Goal: Information Seeking & Learning: Learn about a topic

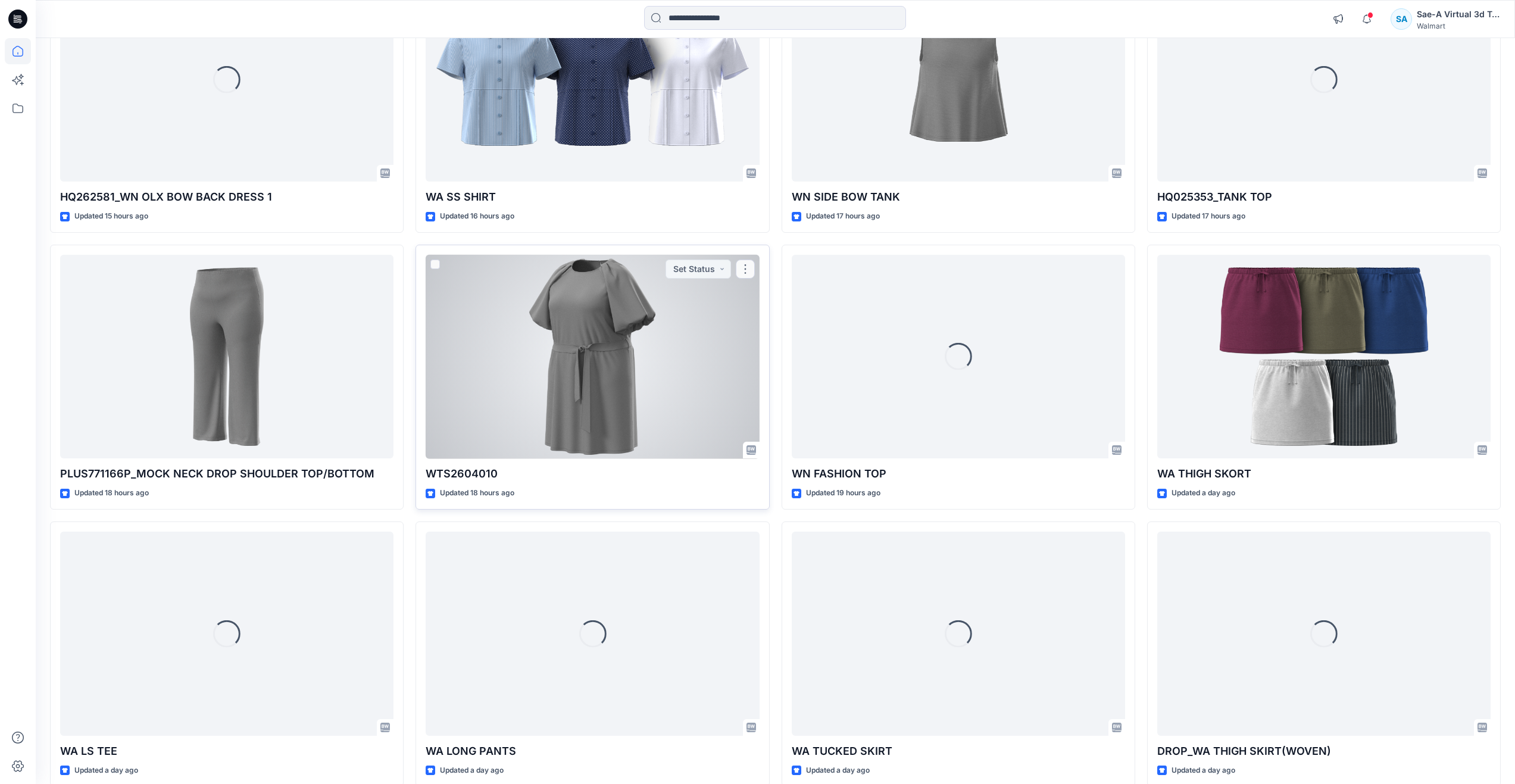
scroll to position [20, 0]
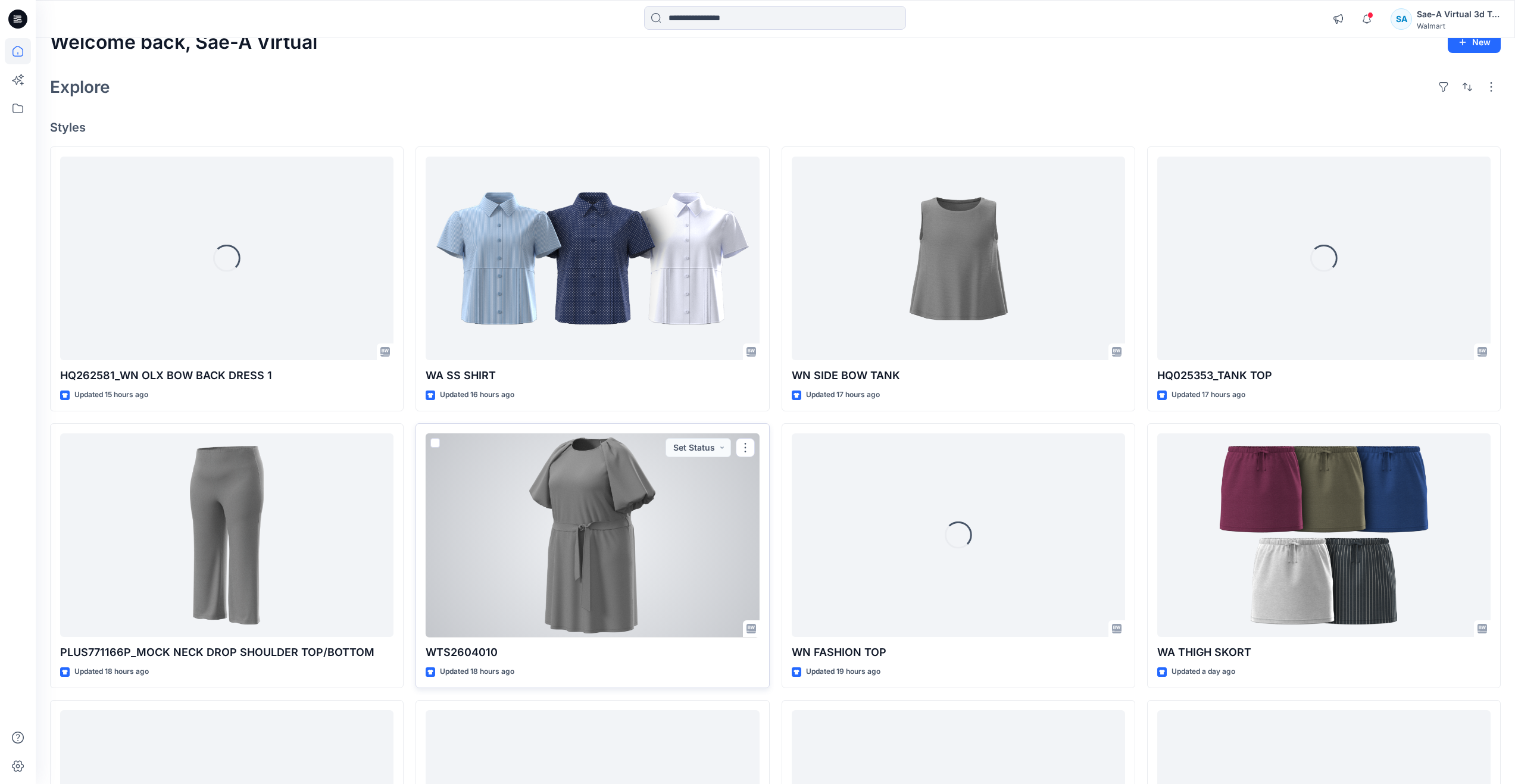
click at [554, 453] on div at bounding box center [592, 535] width 334 height 204
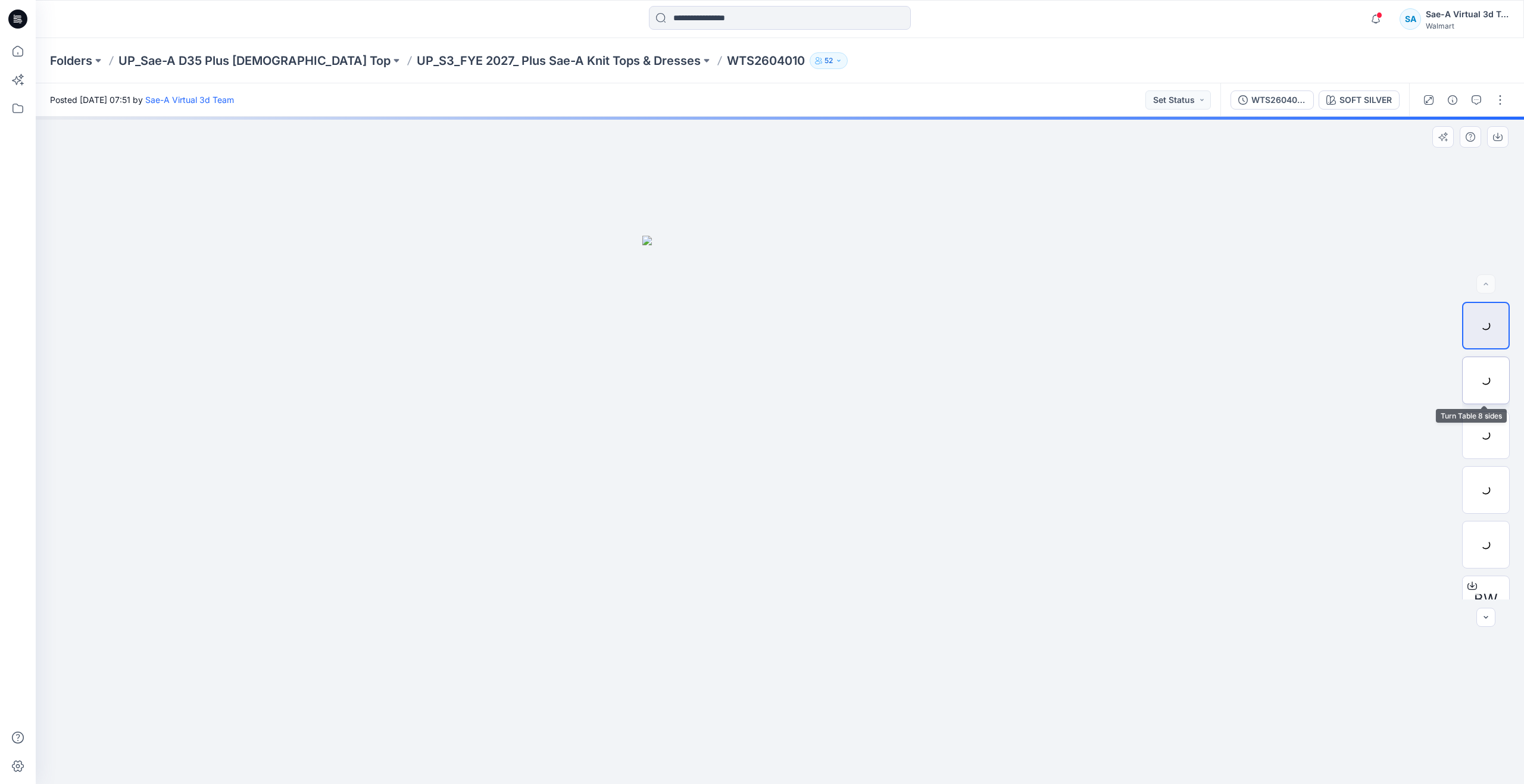
click at [1481, 378] on div at bounding box center [1486, 379] width 48 height 48
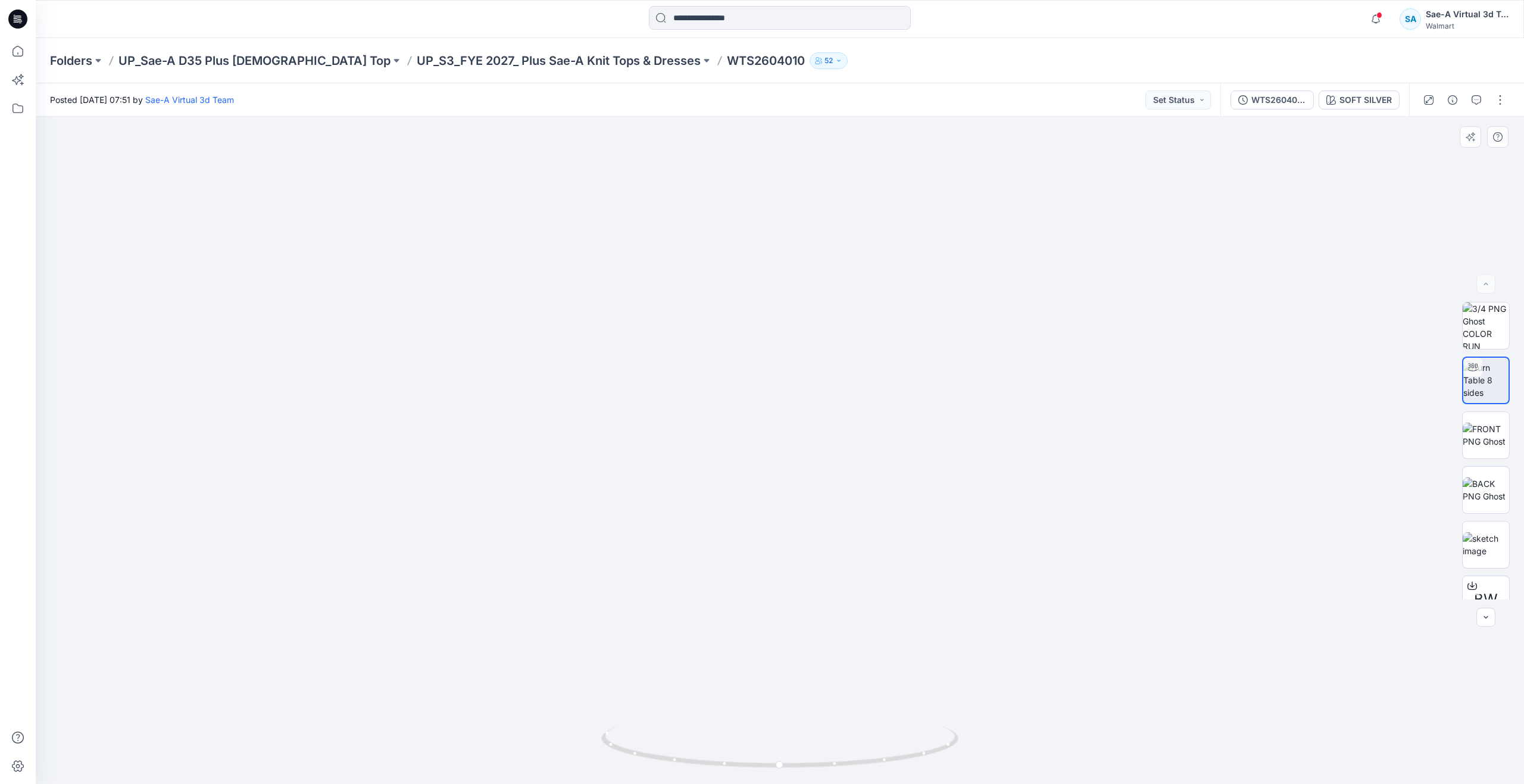
drag, startPoint x: 757, startPoint y: 530, endPoint x: 757, endPoint y: 512, distance: 18.0
drag, startPoint x: 784, startPoint y: 766, endPoint x: 790, endPoint y: 718, distance: 48.4
click at [790, 718] on div at bounding box center [780, 450] width 1489 height 667
click at [1471, 548] on img at bounding box center [1486, 545] width 47 height 25
click at [1496, 381] on img at bounding box center [1486, 379] width 47 height 38
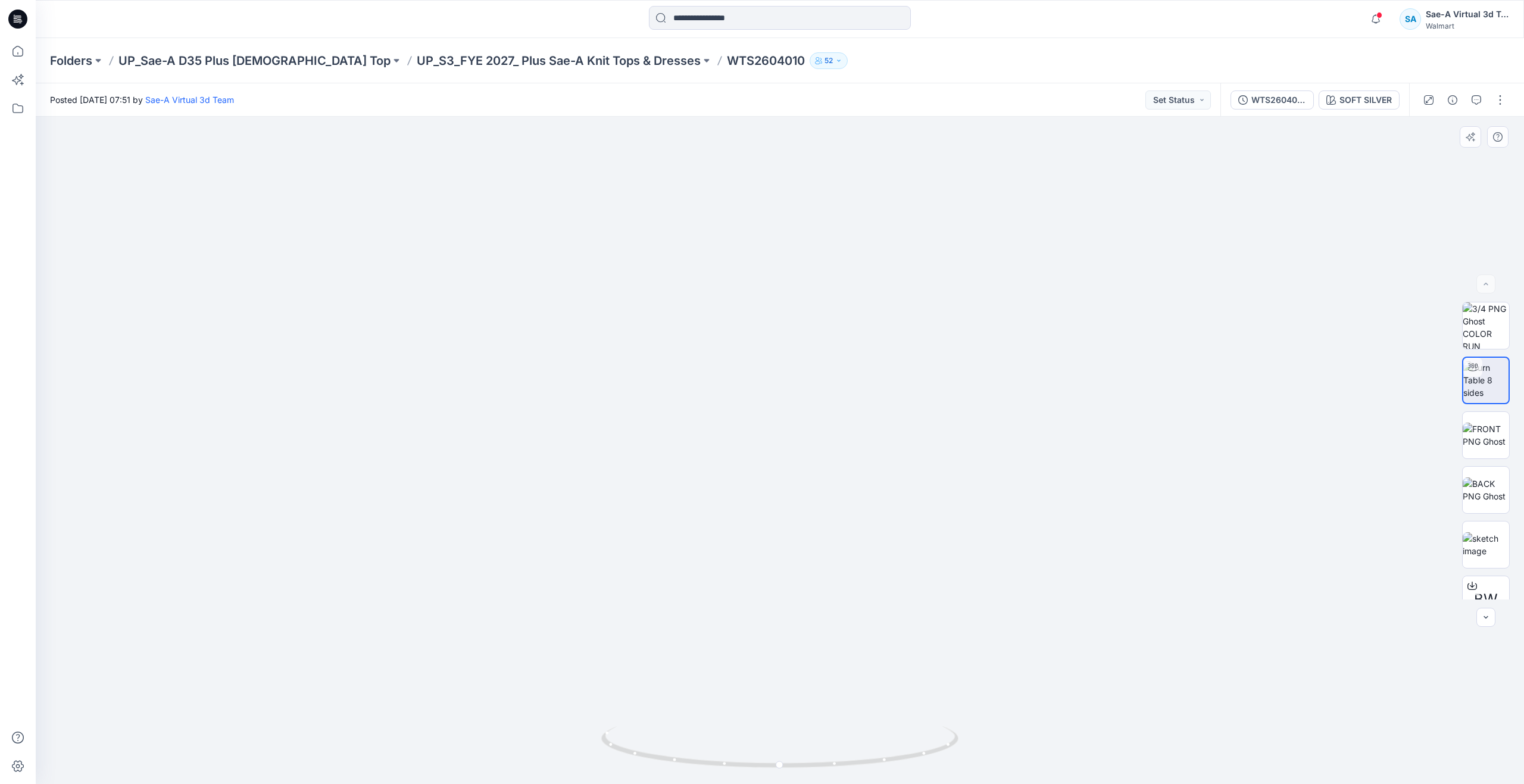
drag, startPoint x: 849, startPoint y: 624, endPoint x: 853, endPoint y: 585, distance: 39.2
drag, startPoint x: 786, startPoint y: 765, endPoint x: 456, endPoint y: 661, distance: 346.0
click at [456, 661] on div at bounding box center [780, 450] width 1489 height 667
click at [25, 52] on icon at bounding box center [18, 51] width 26 height 26
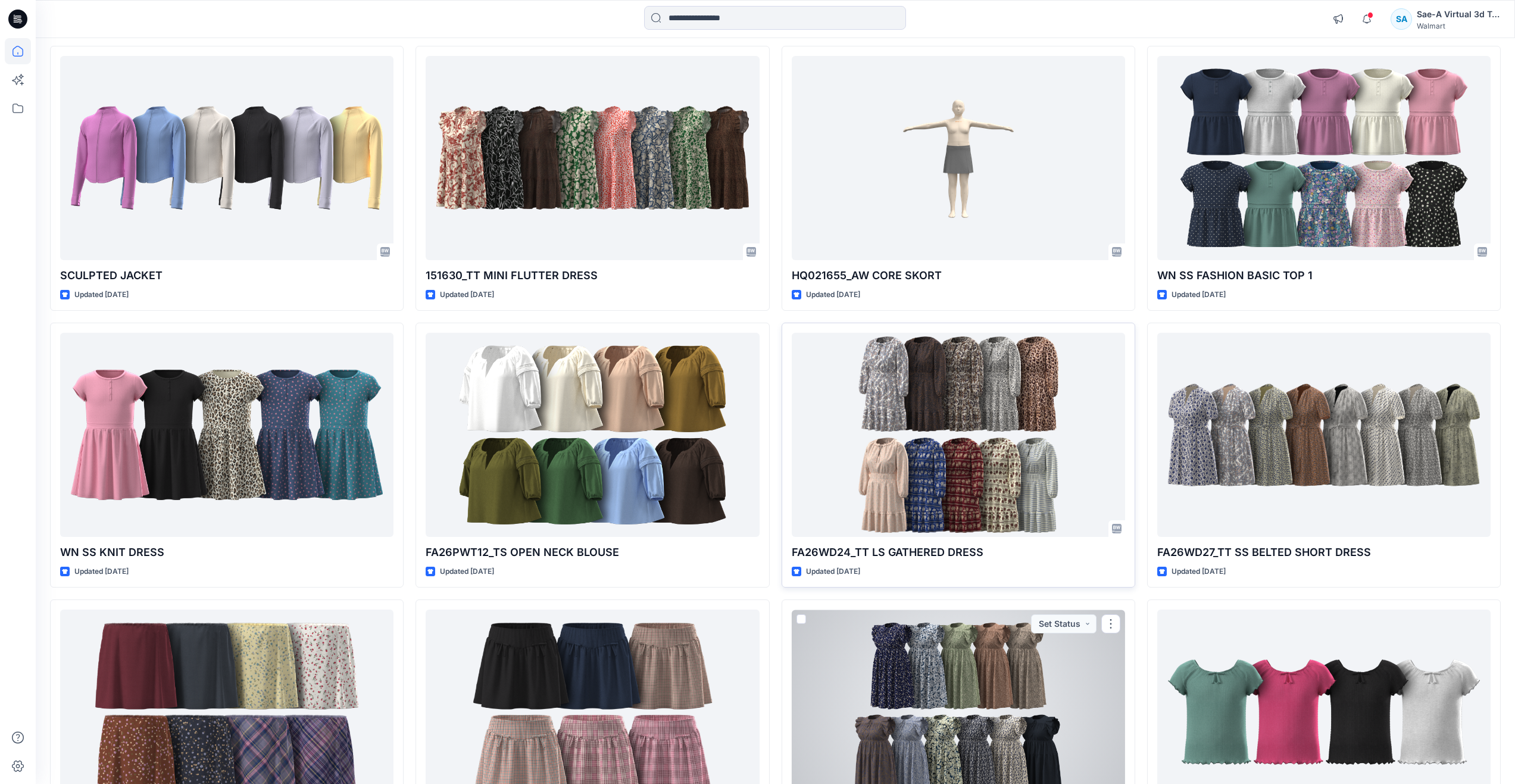
scroll to position [1742, 0]
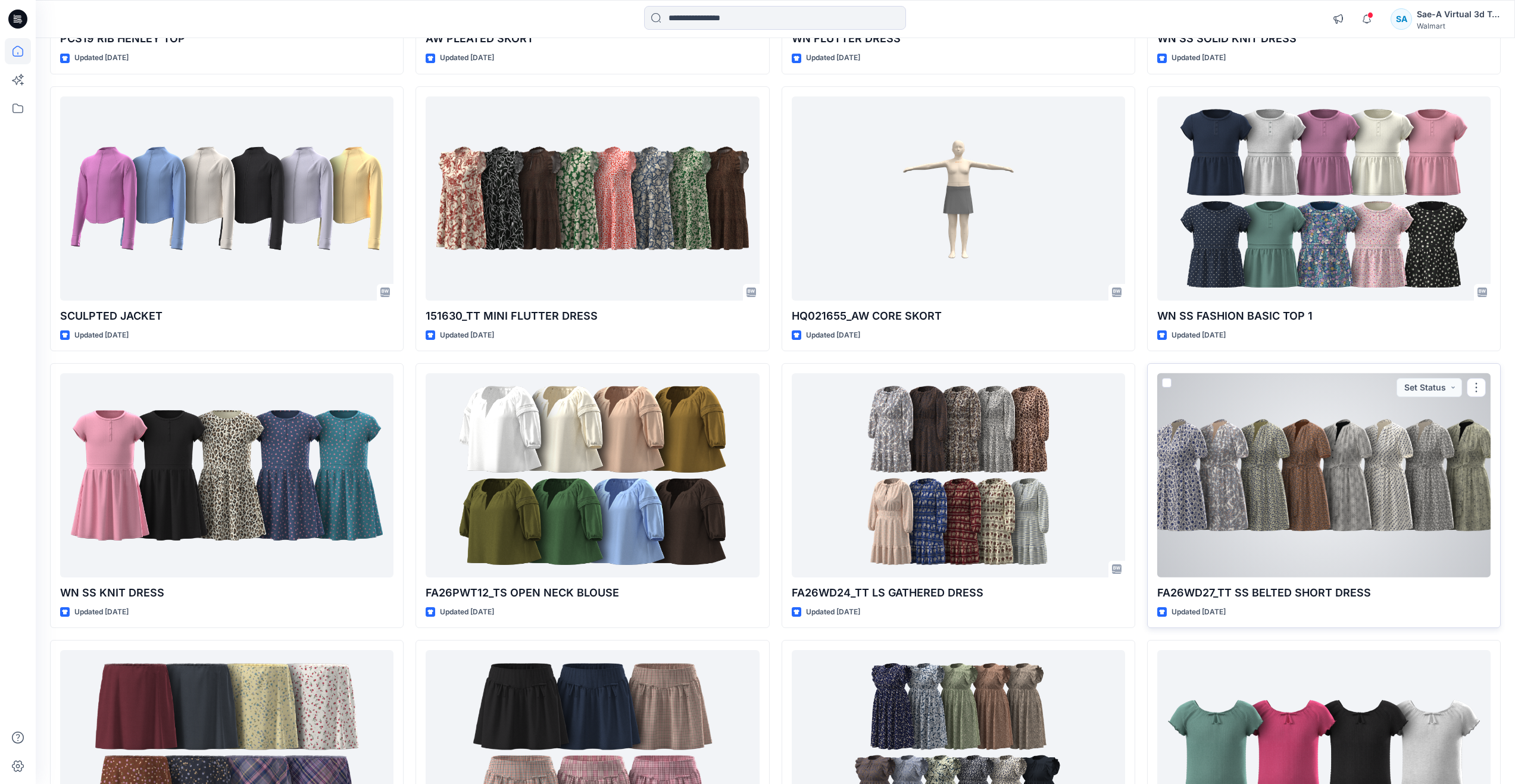
click at [1199, 445] on div at bounding box center [1323, 476] width 334 height 204
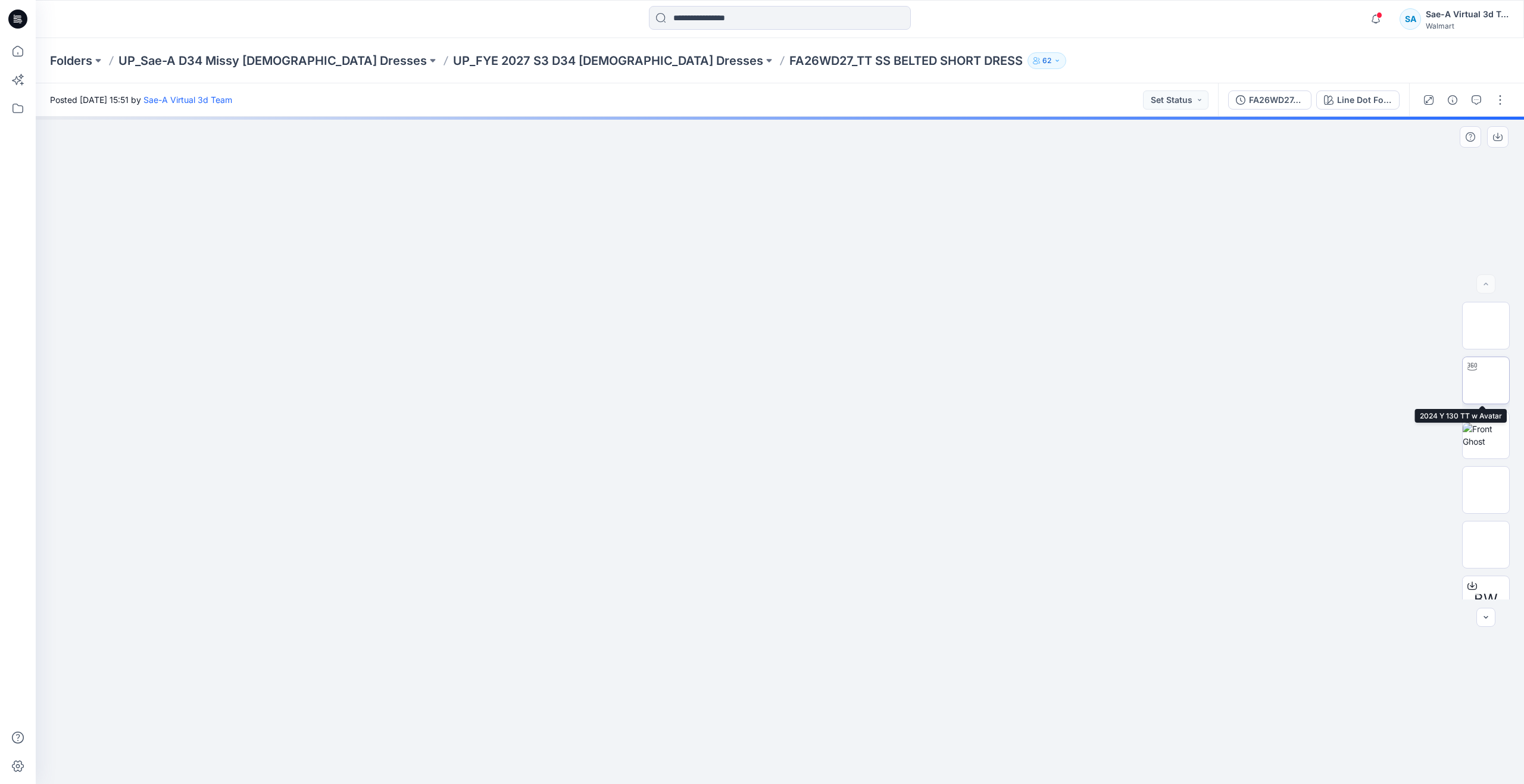
click at [1486, 380] on img at bounding box center [1486, 380] width 0 height 0
click at [1482, 97] on button "button" at bounding box center [1477, 100] width 19 height 19
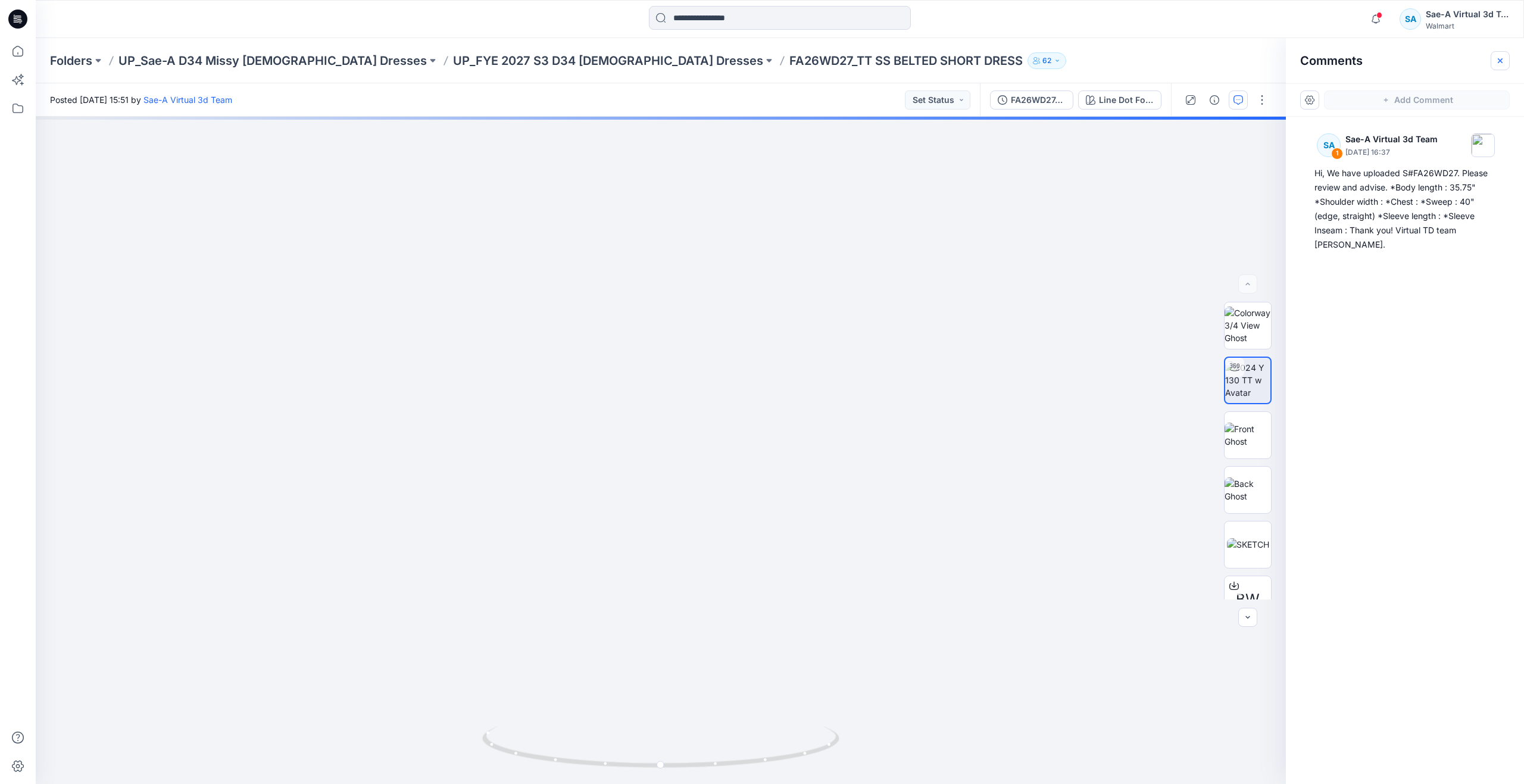
click at [1499, 53] on button "button" at bounding box center [1501, 61] width 19 height 19
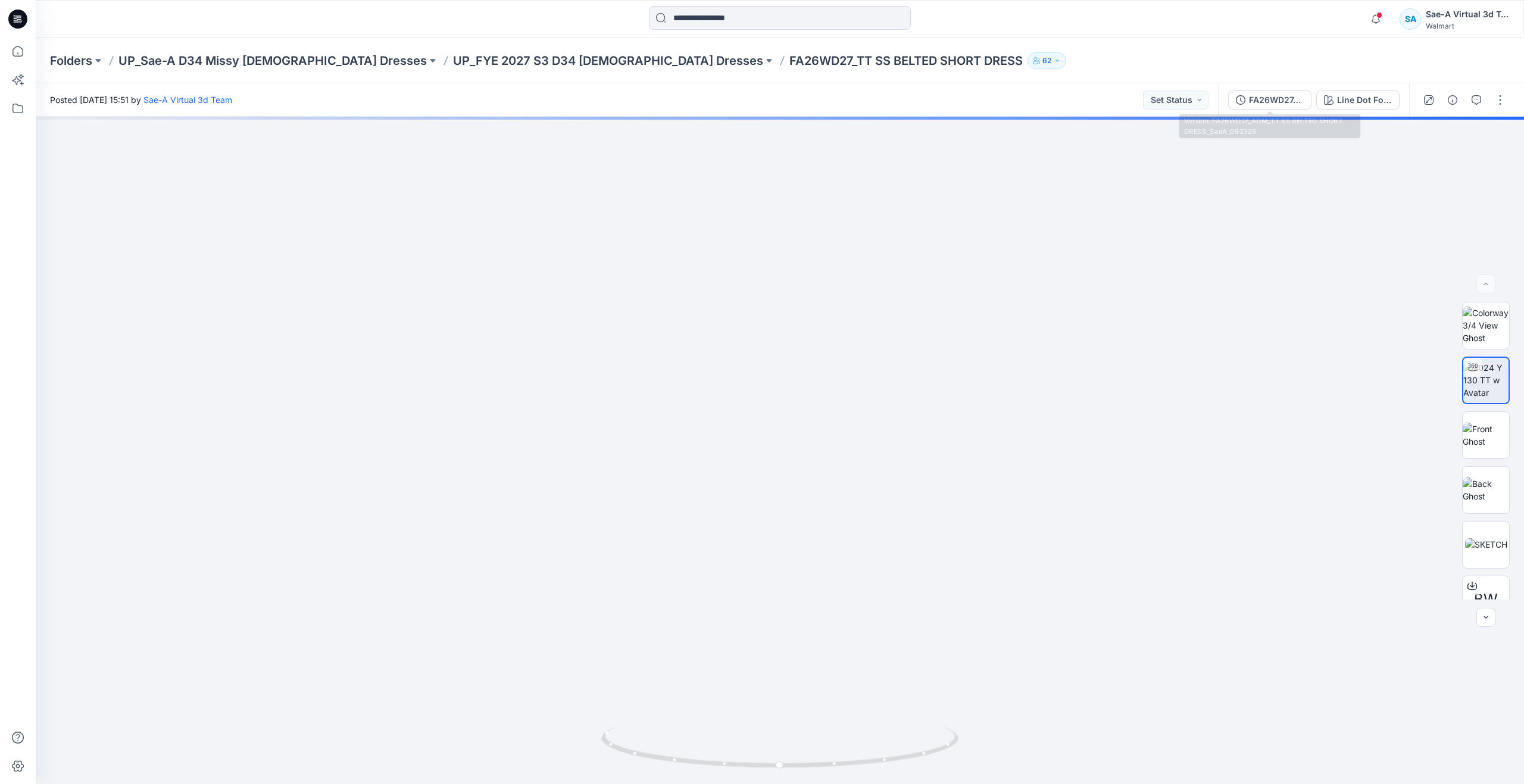
click at [1261, 89] on div "FA26WD27_ADM_TT SS BELTED SHORT DRESS_SaeA_092325 Line Dot Foliage CW7" at bounding box center [1314, 100] width 191 height 33
click at [1281, 108] on button "FA26WD27_ADM_TT SS BELTED SHORT DRESS_SaeA_092325" at bounding box center [1270, 100] width 84 height 19
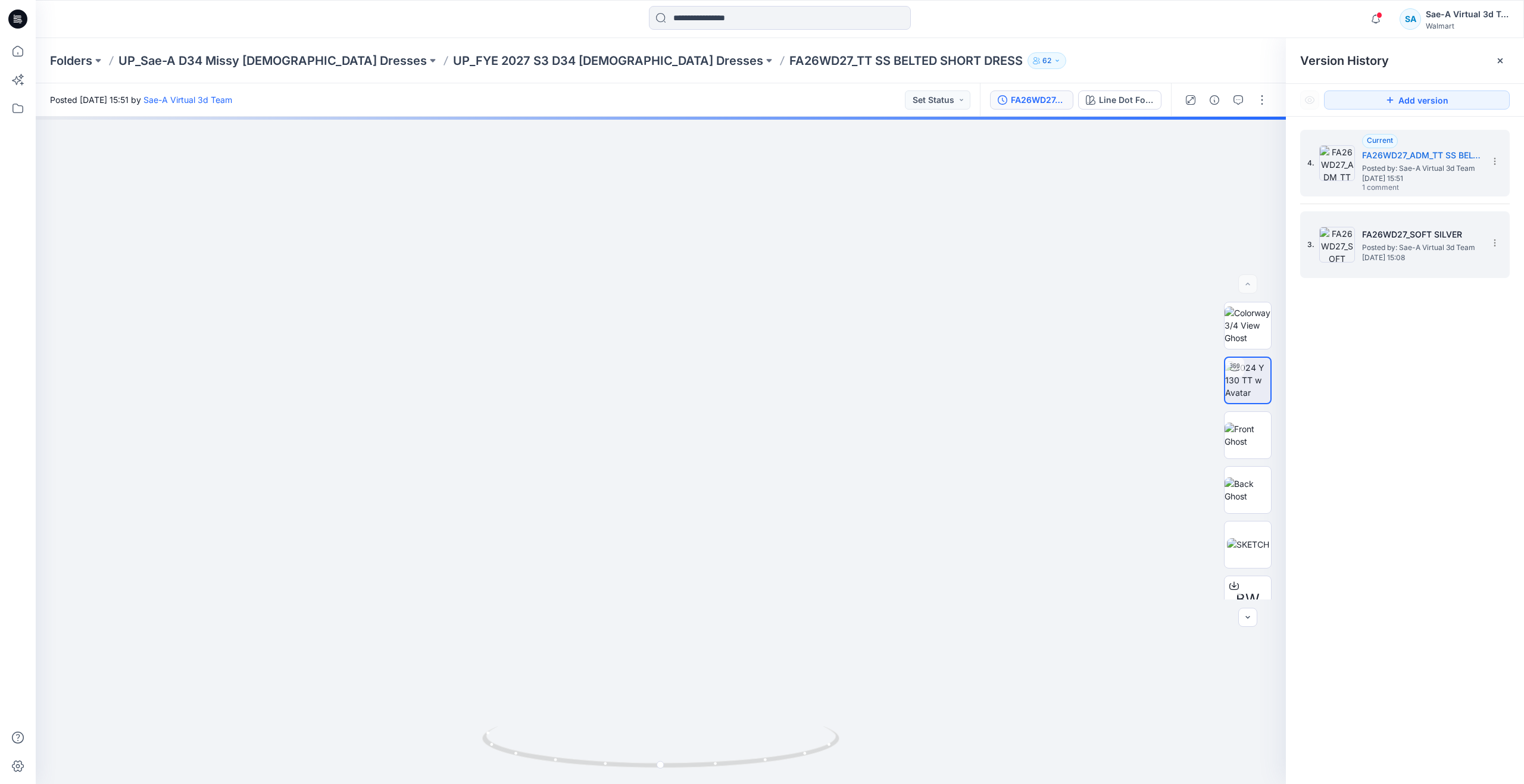
click at [1372, 244] on span "Posted by: Sae-A Virtual 3d Team" at bounding box center [1422, 247] width 119 height 12
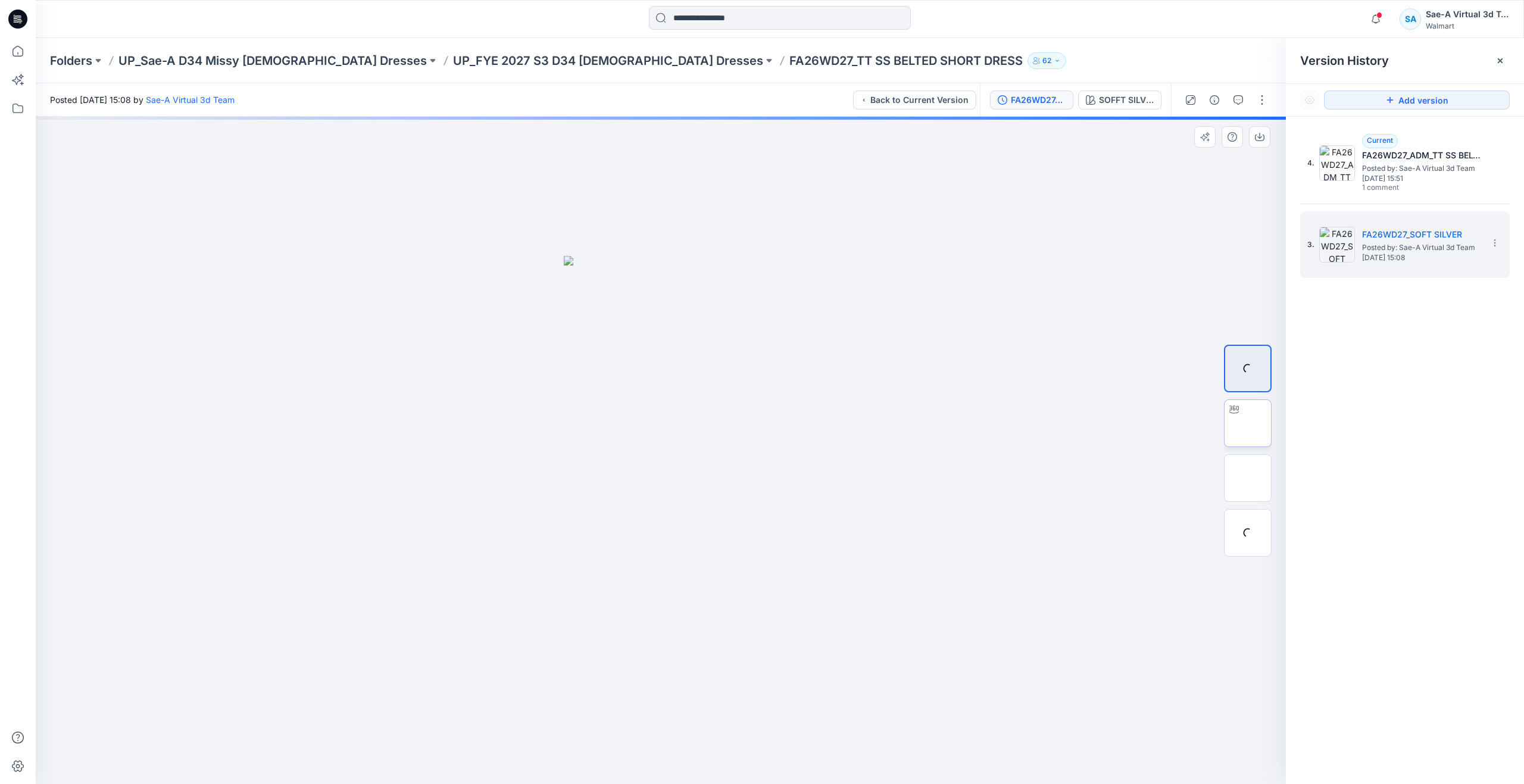
click at [1248, 423] on img at bounding box center [1248, 423] width 0 height 0
drag, startPoint x: 829, startPoint y: 462, endPoint x: 842, endPoint y: 356, distance: 106.8
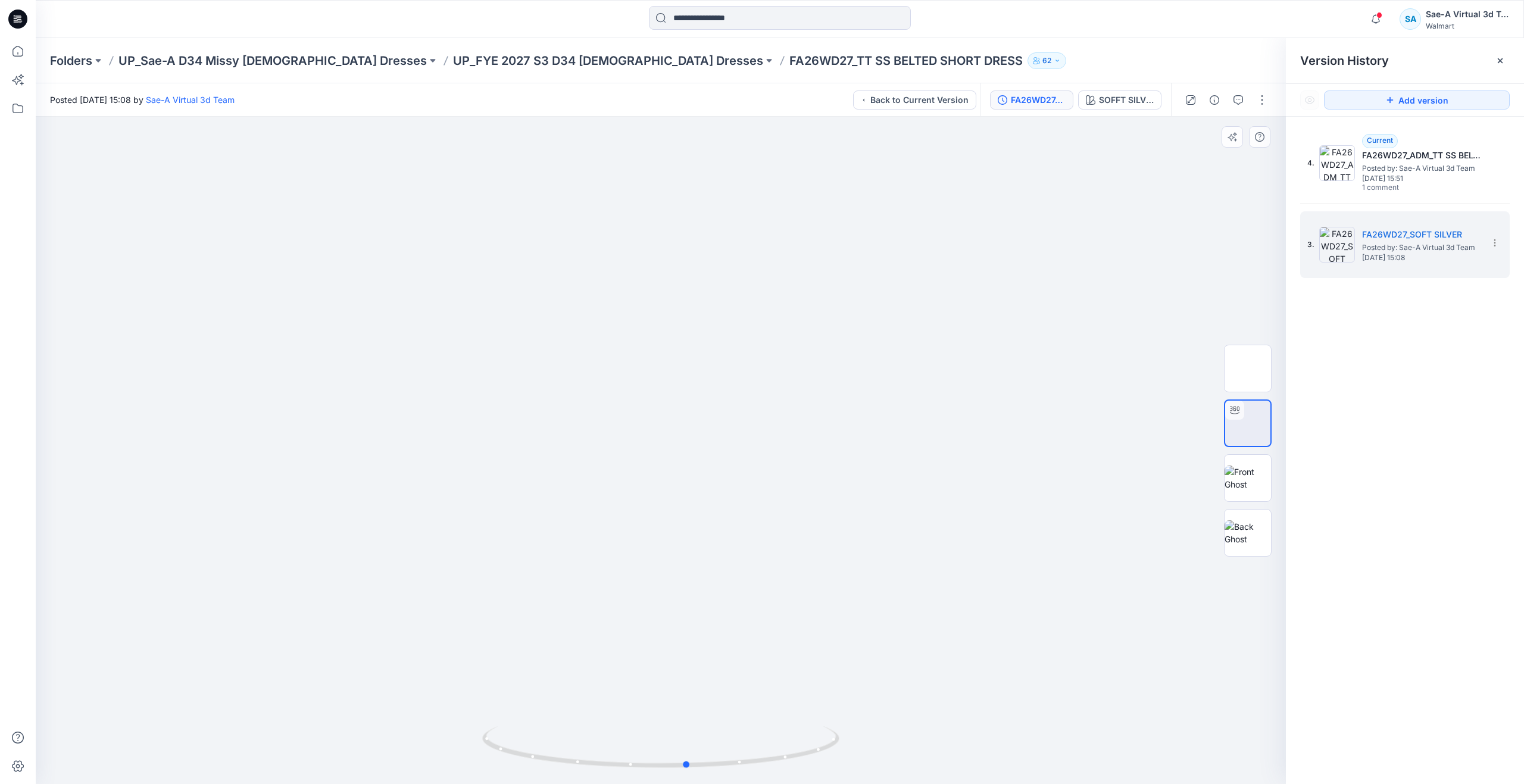
drag, startPoint x: 645, startPoint y: 759, endPoint x: 678, endPoint y: 685, distance: 81.0
click at [678, 685] on div at bounding box center [661, 450] width 1251 height 667
click at [495, 53] on p "UP_FYE 2027 S3 D34 Ladies Dresses" at bounding box center [608, 60] width 310 height 17
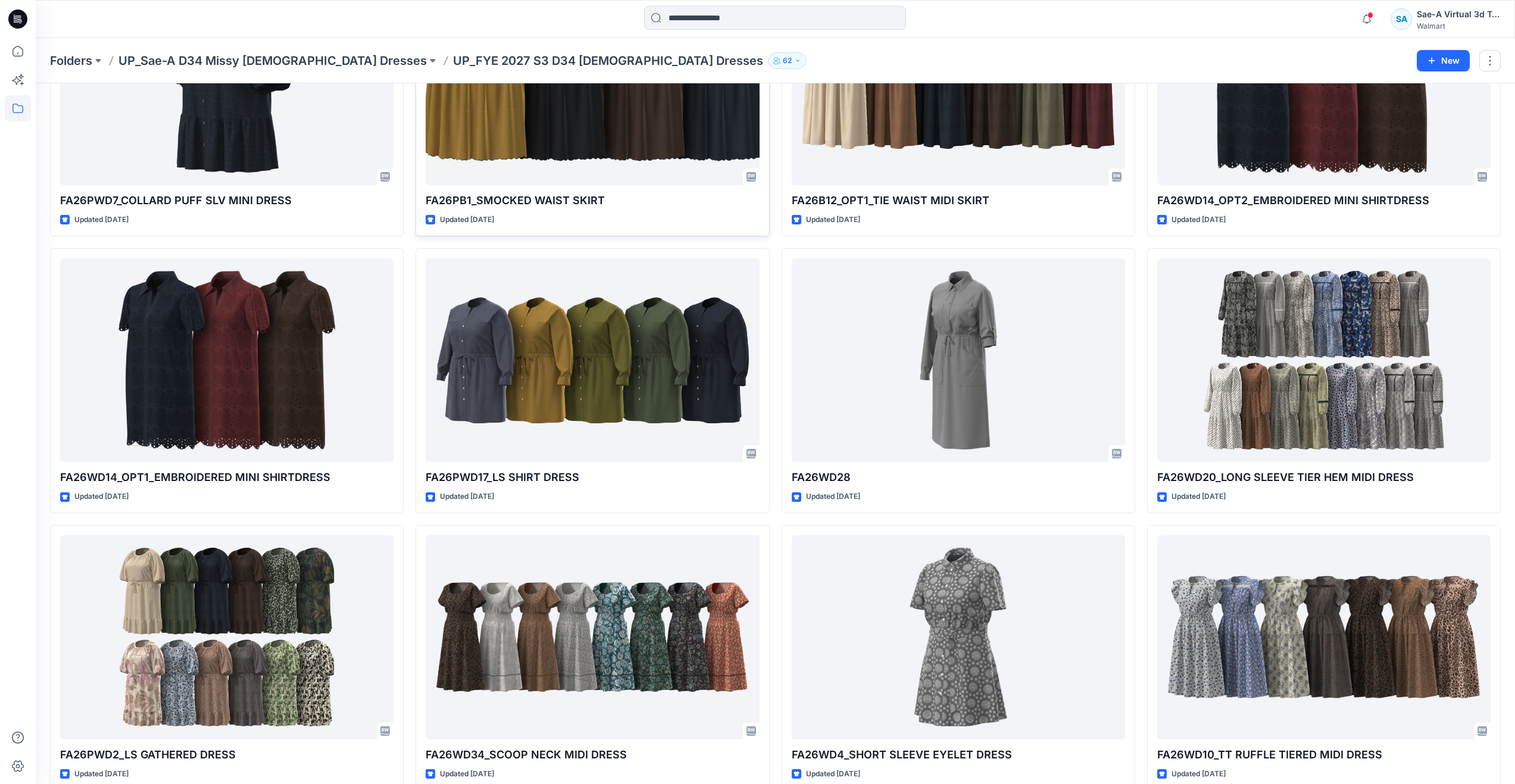
scroll to position [715, 0]
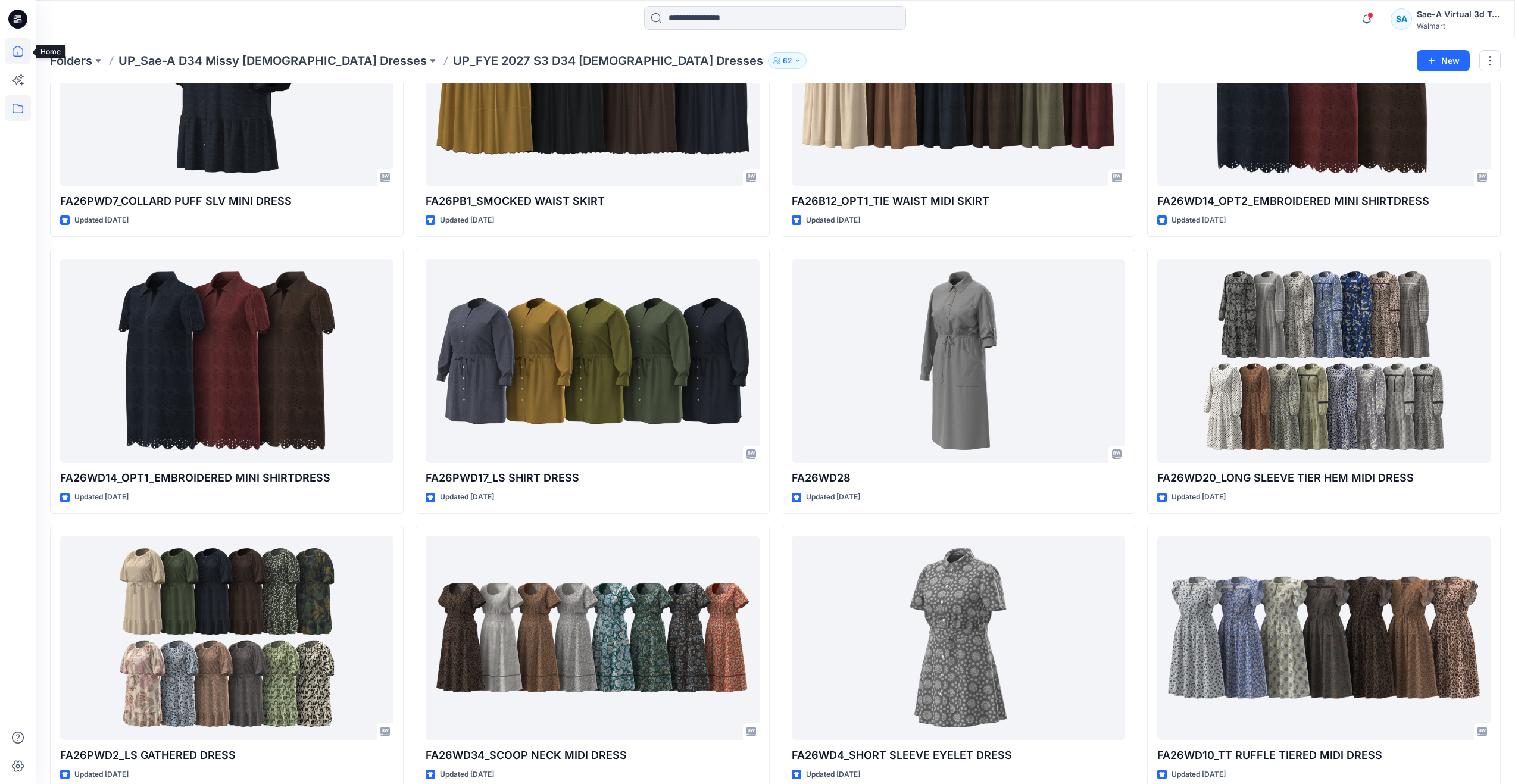
click at [16, 51] on icon at bounding box center [18, 51] width 26 height 26
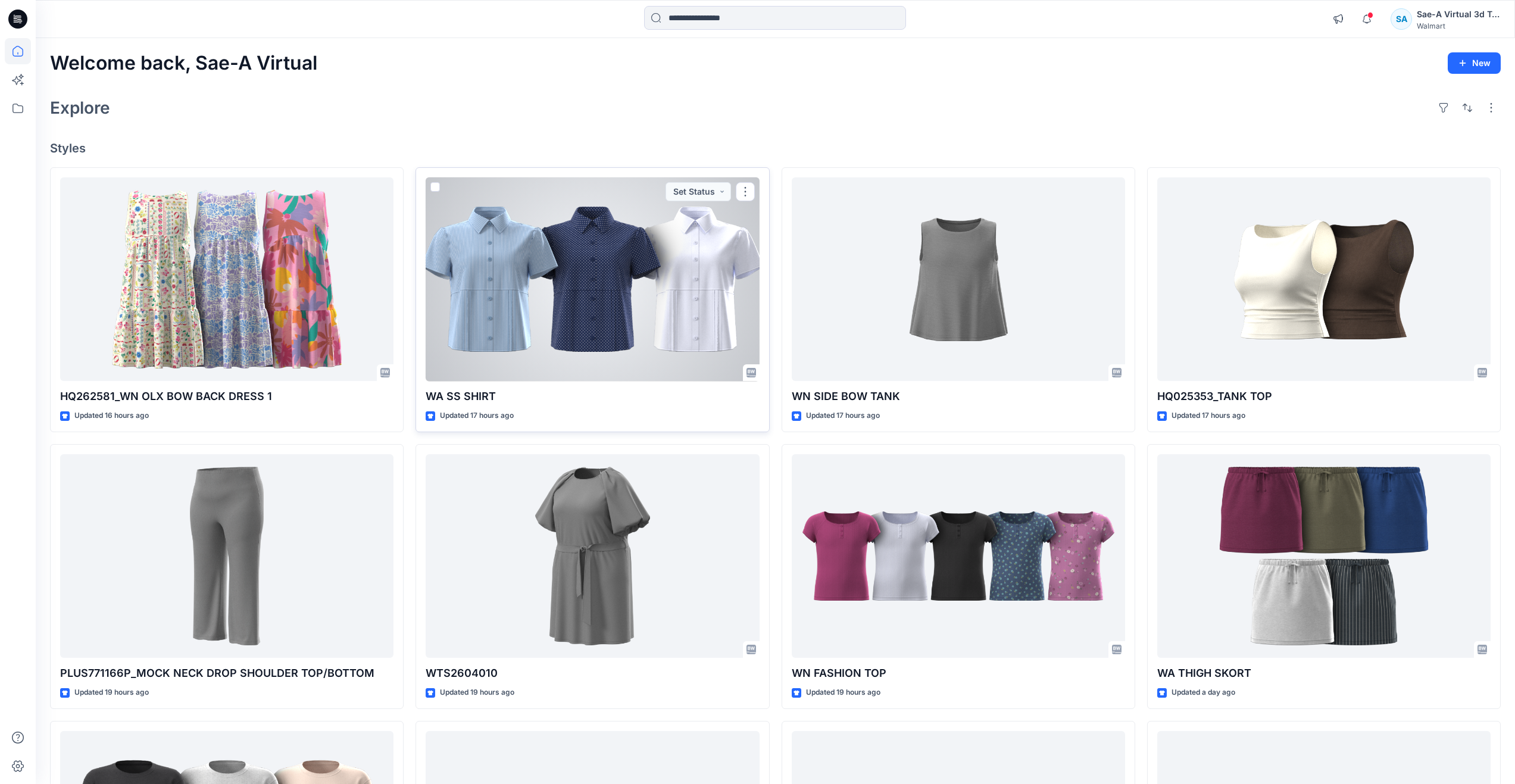
click at [568, 303] on div at bounding box center [592, 279] width 334 height 204
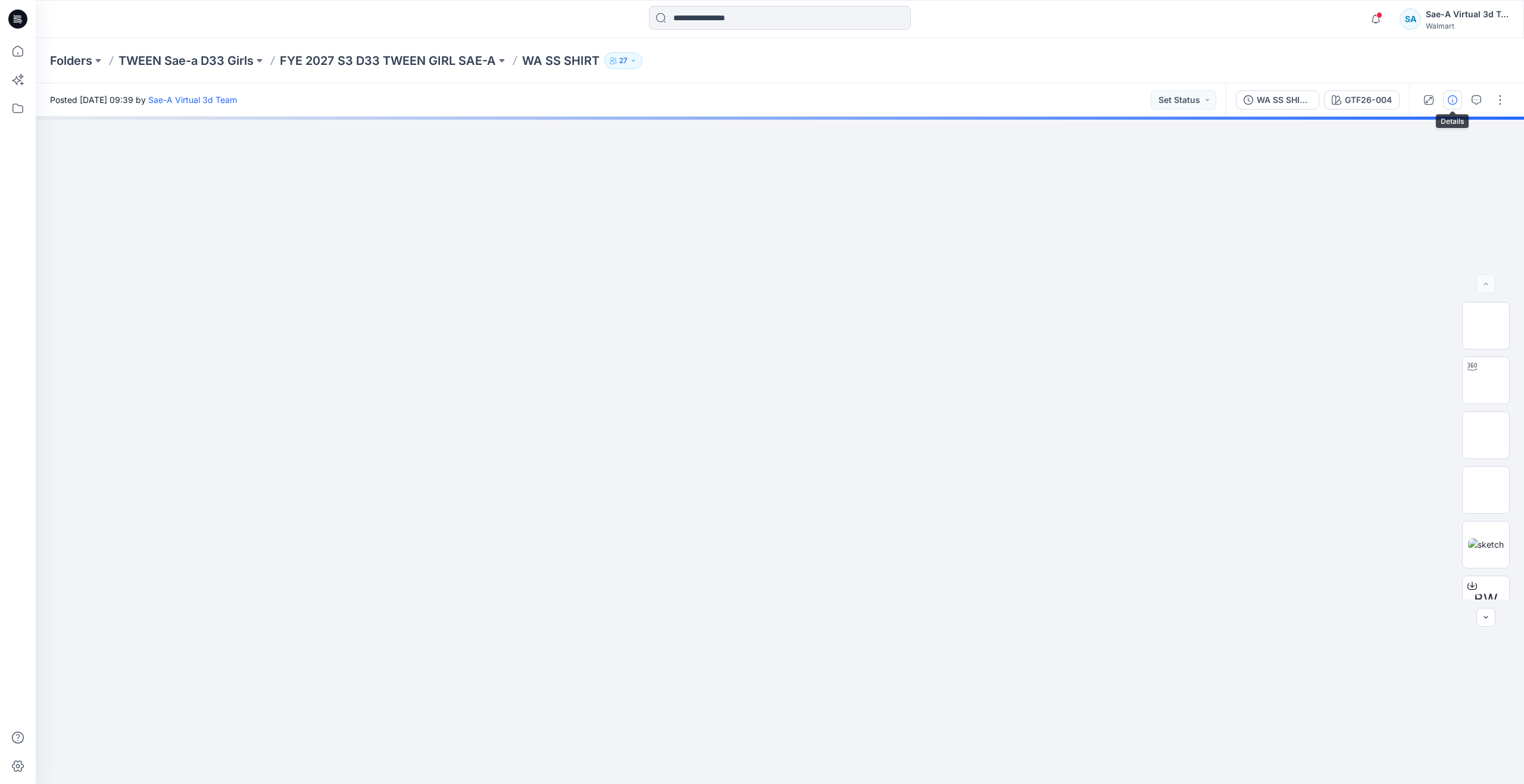
click at [1452, 99] on icon "button" at bounding box center [1453, 100] width 10 height 10
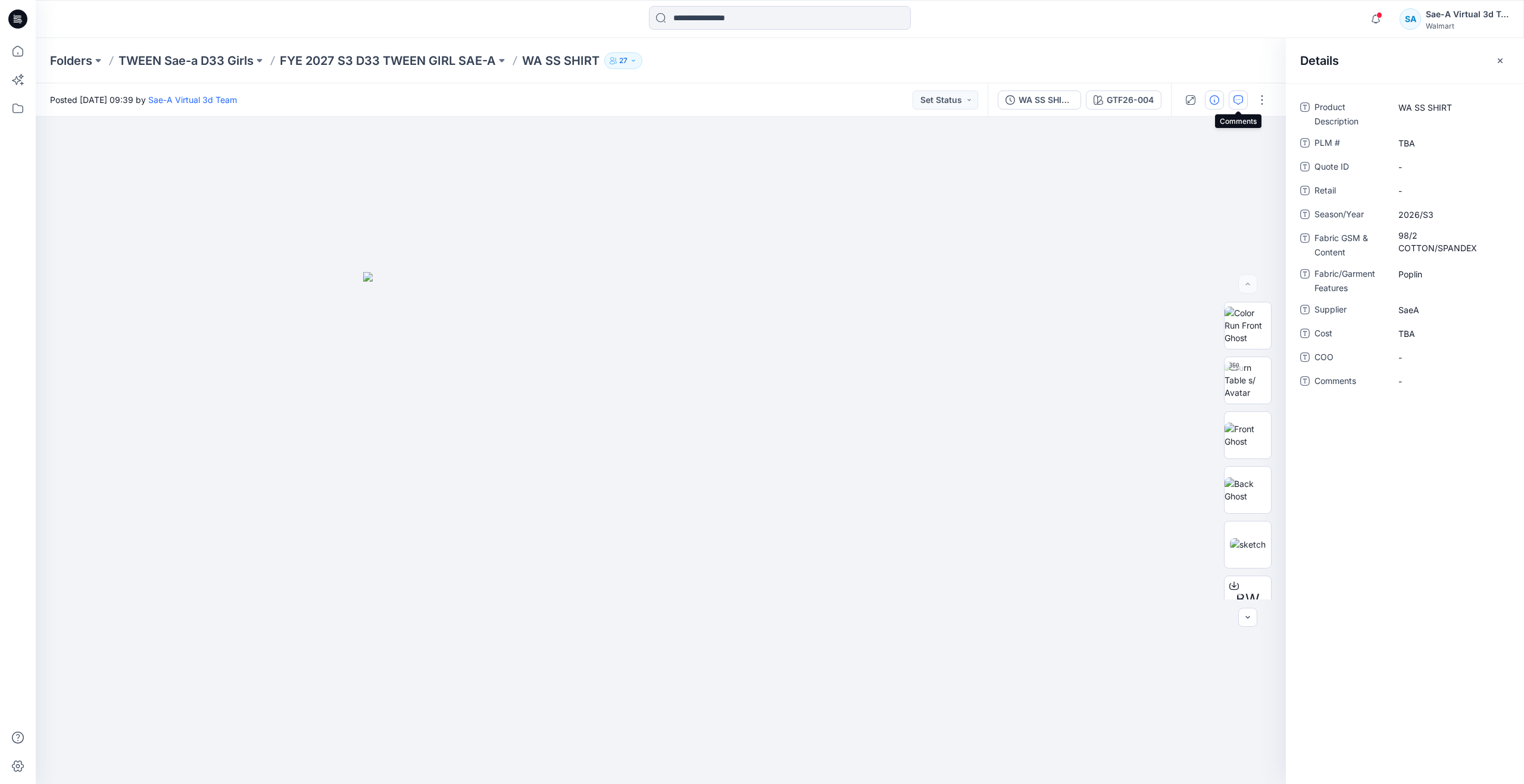
click at [1242, 95] on icon "button" at bounding box center [1239, 100] width 10 height 10
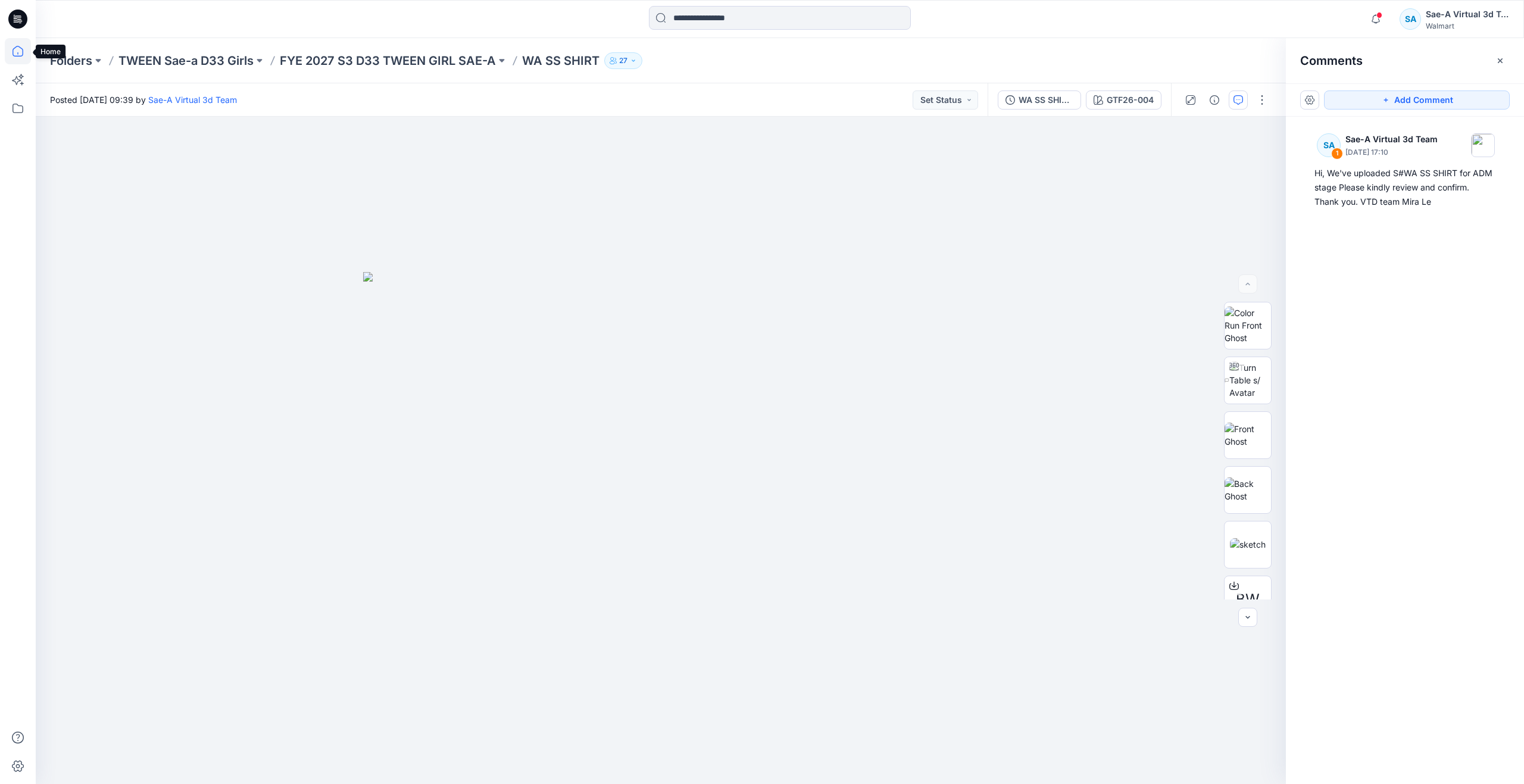
click at [25, 56] on icon at bounding box center [18, 51] width 26 height 26
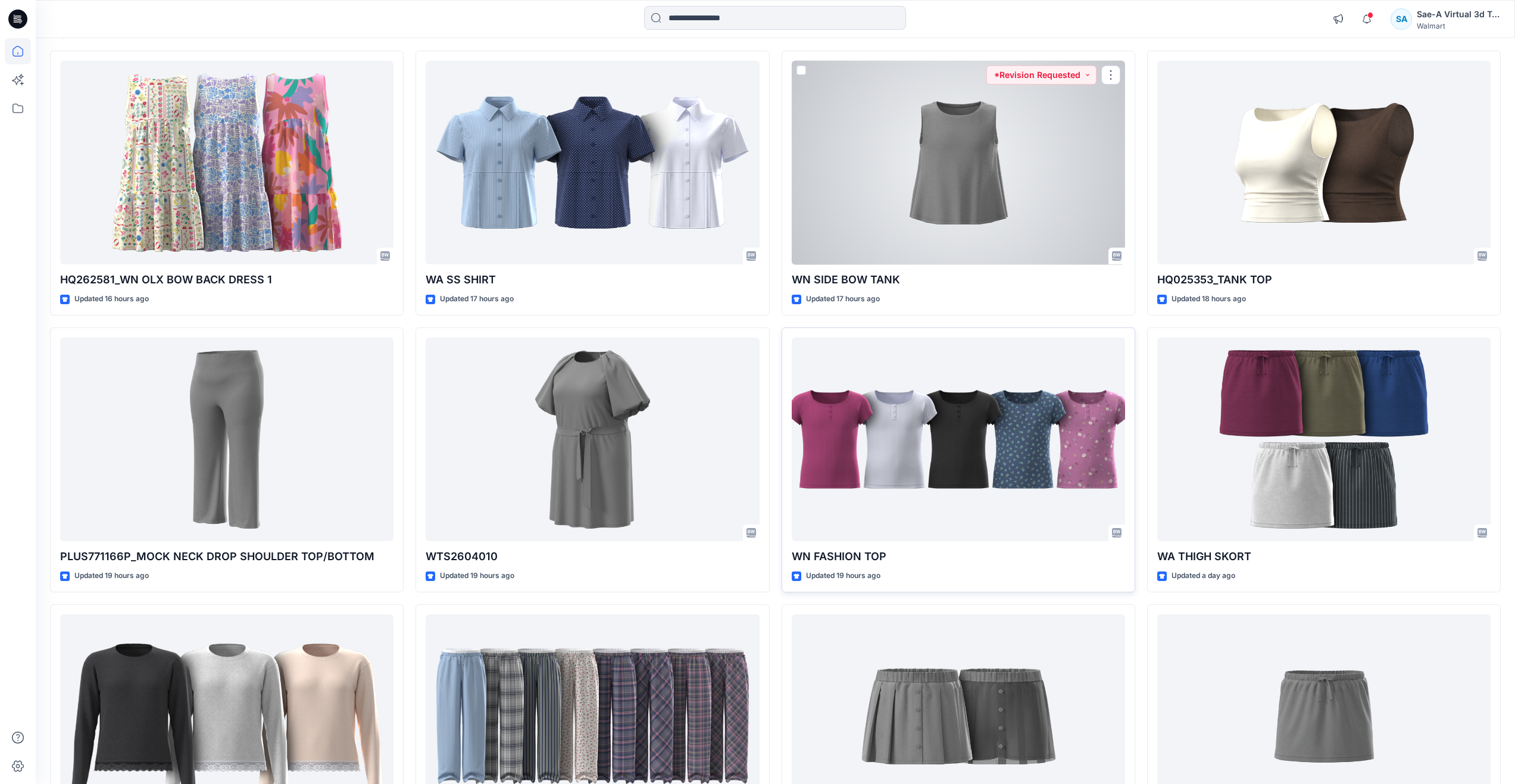
scroll to position [119, 0]
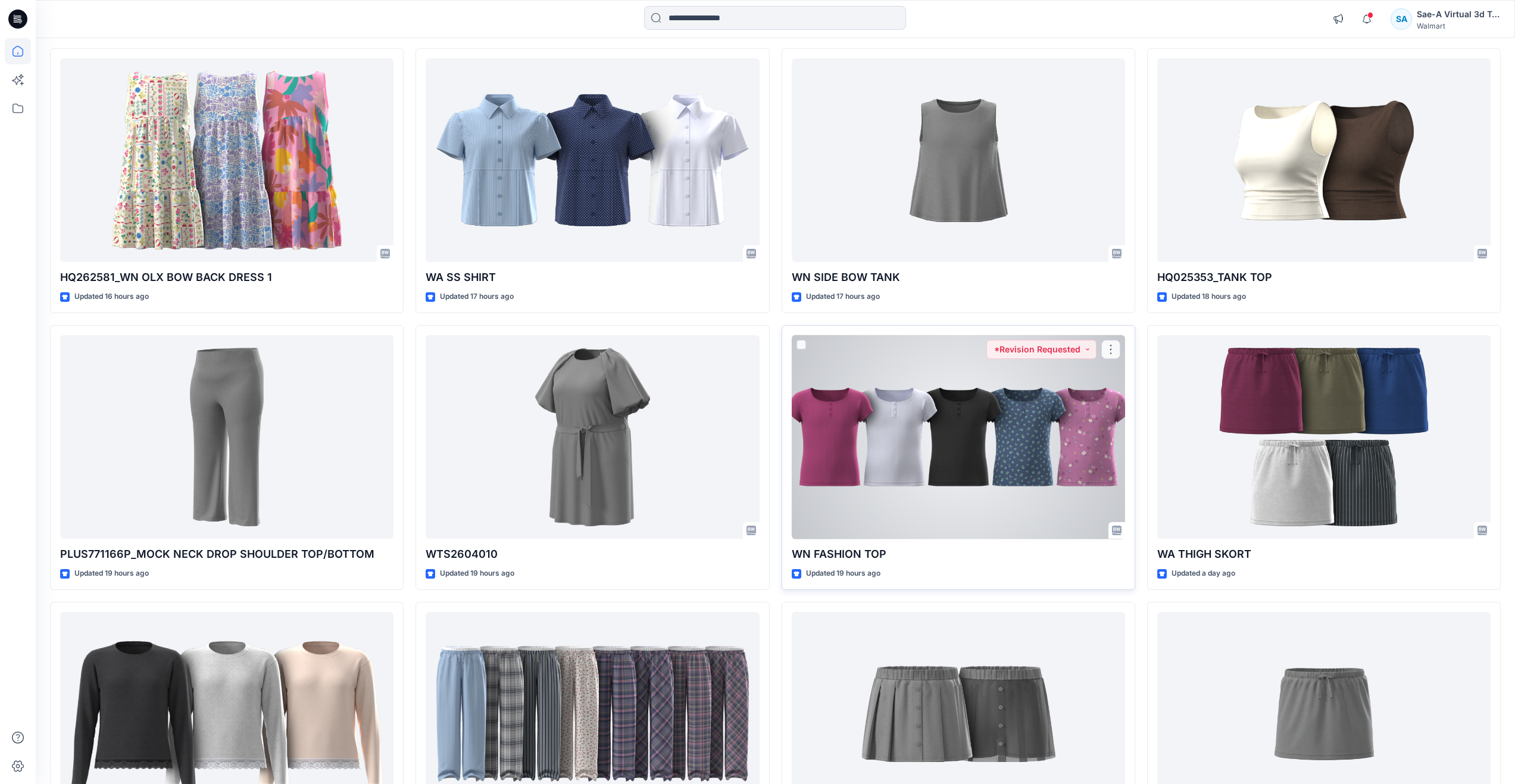
click at [875, 433] on div at bounding box center [958, 437] width 334 height 204
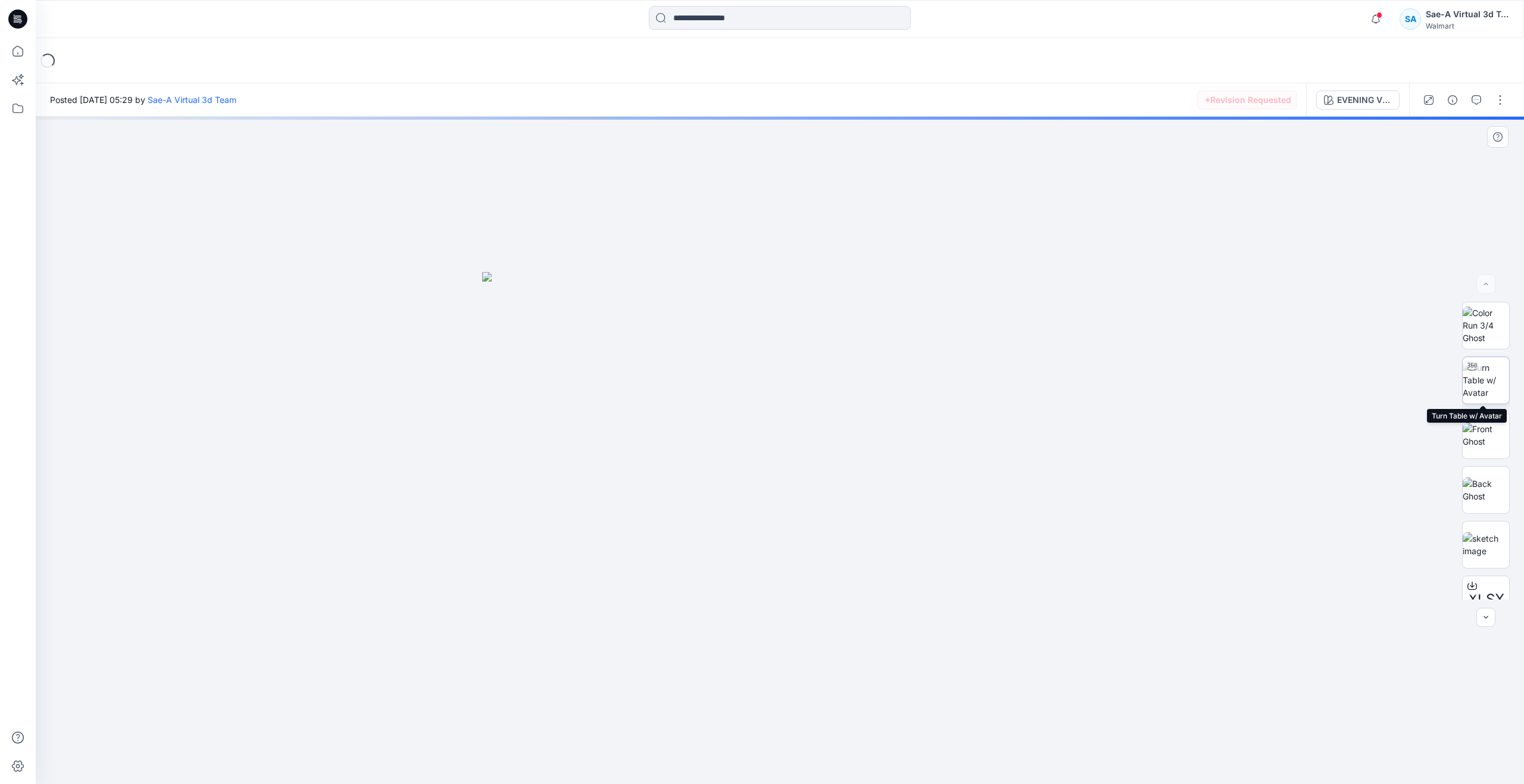
click at [1474, 386] on img at bounding box center [1486, 379] width 47 height 38
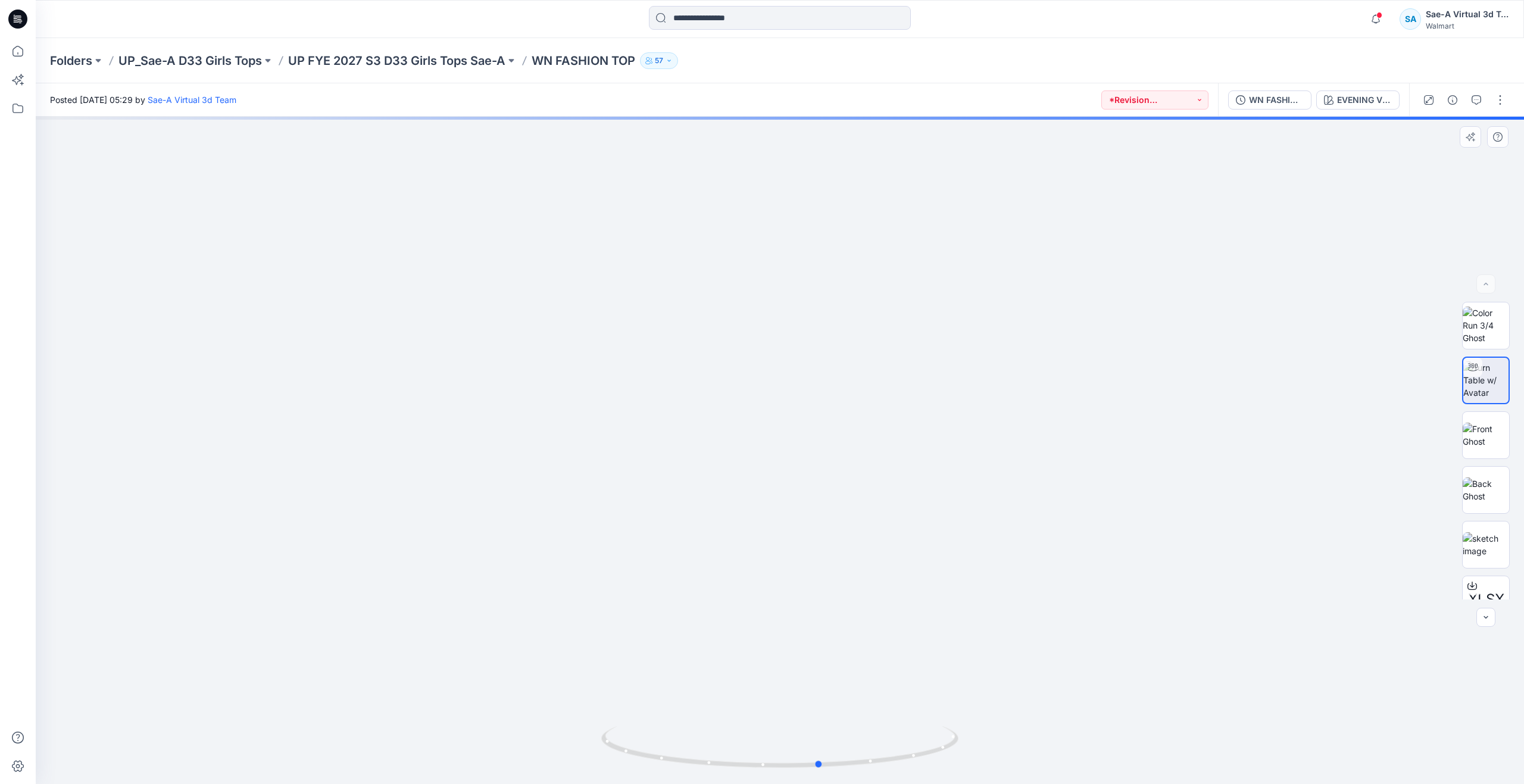
drag, startPoint x: 791, startPoint y: 763, endPoint x: 475, endPoint y: 710, distance: 320.4
click at [475, 710] on div at bounding box center [780, 450] width 1489 height 667
click at [1501, 438] on img at bounding box center [1486, 435] width 47 height 25
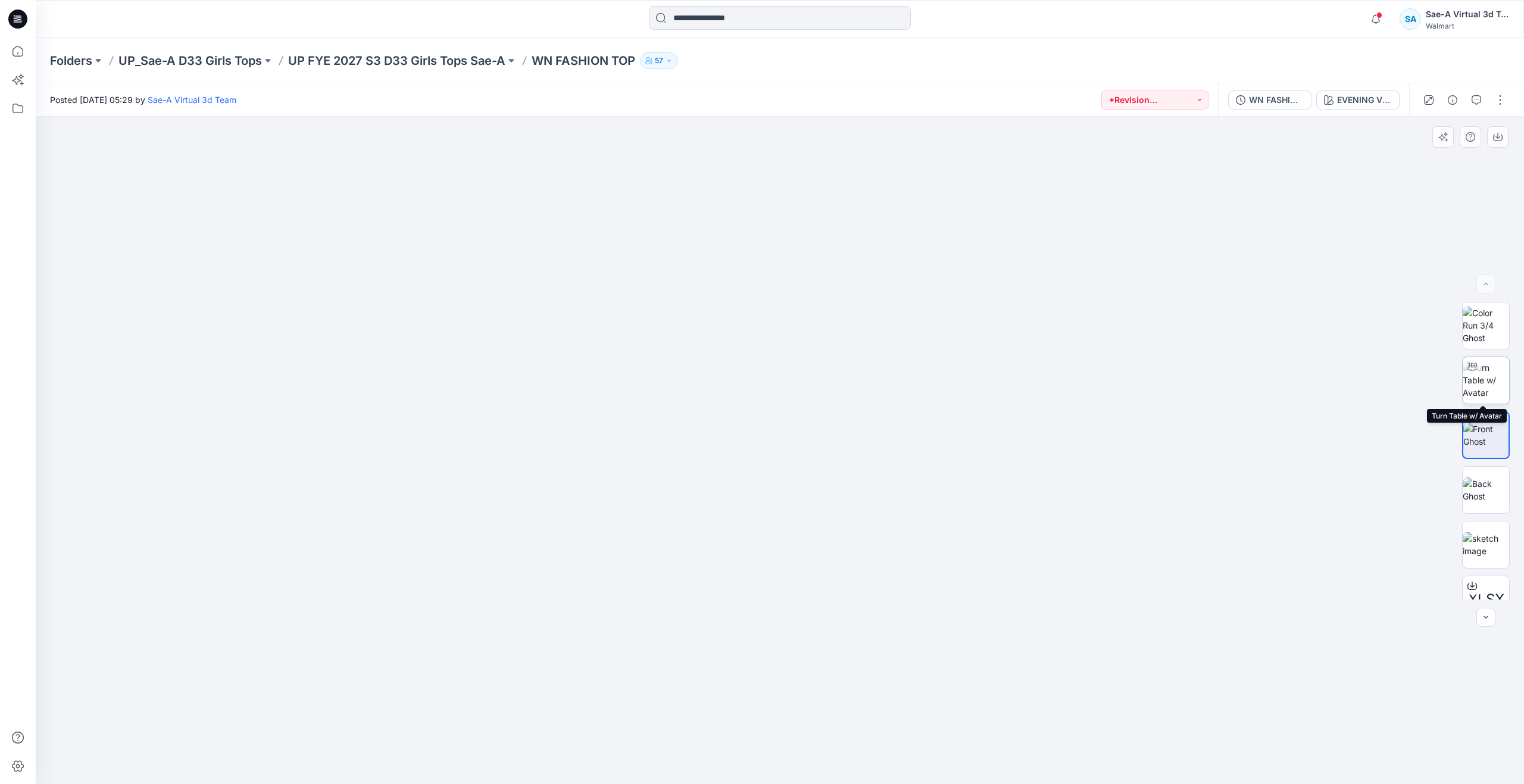
click at [1468, 374] on div at bounding box center [1472, 367] width 19 height 19
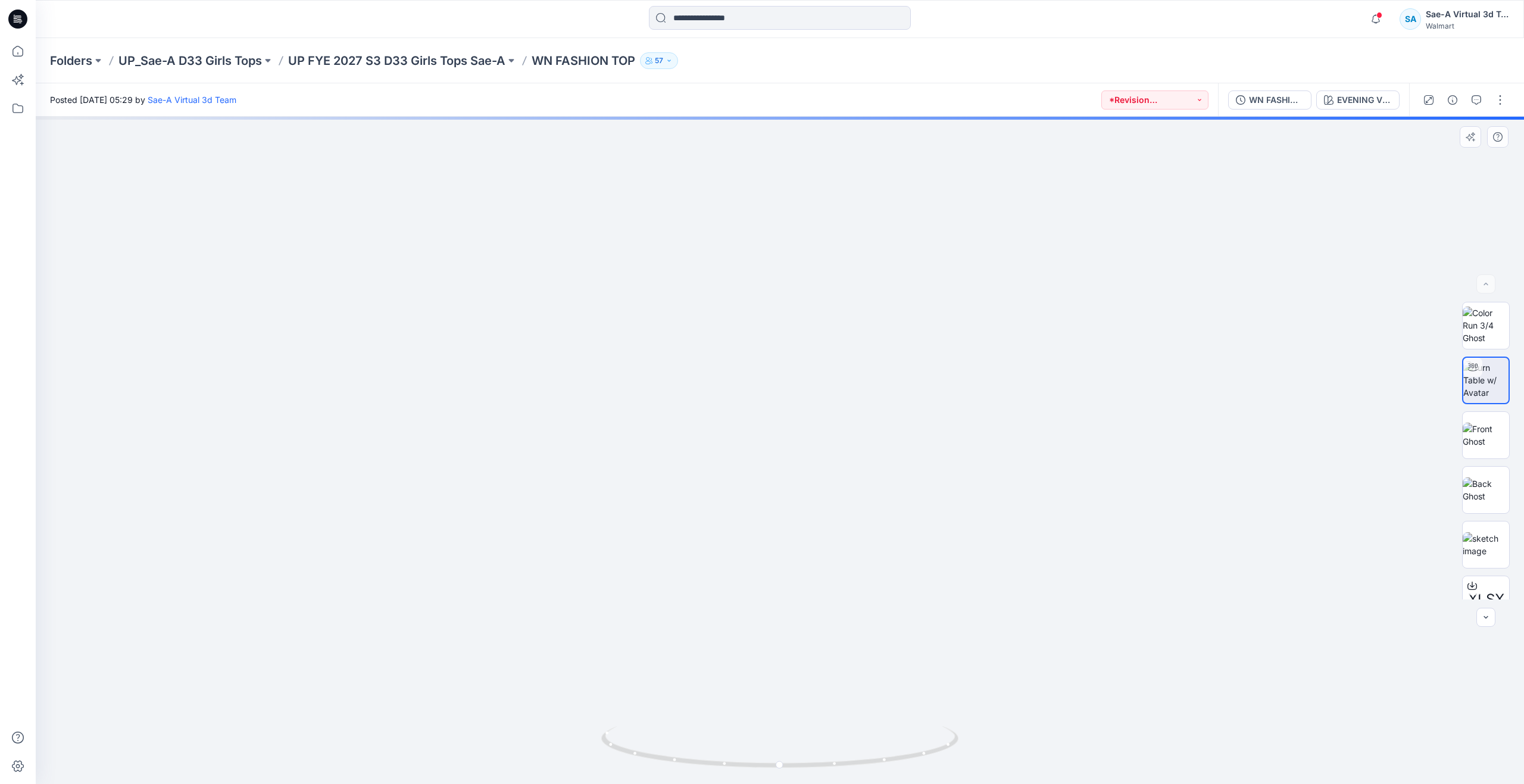
drag, startPoint x: 917, startPoint y: 411, endPoint x: 925, endPoint y: 520, distance: 109.3
click at [1286, 99] on div "WN FASHION TOP_ADM_REV1_SAEA 100225" at bounding box center [1277, 99] width 54 height 13
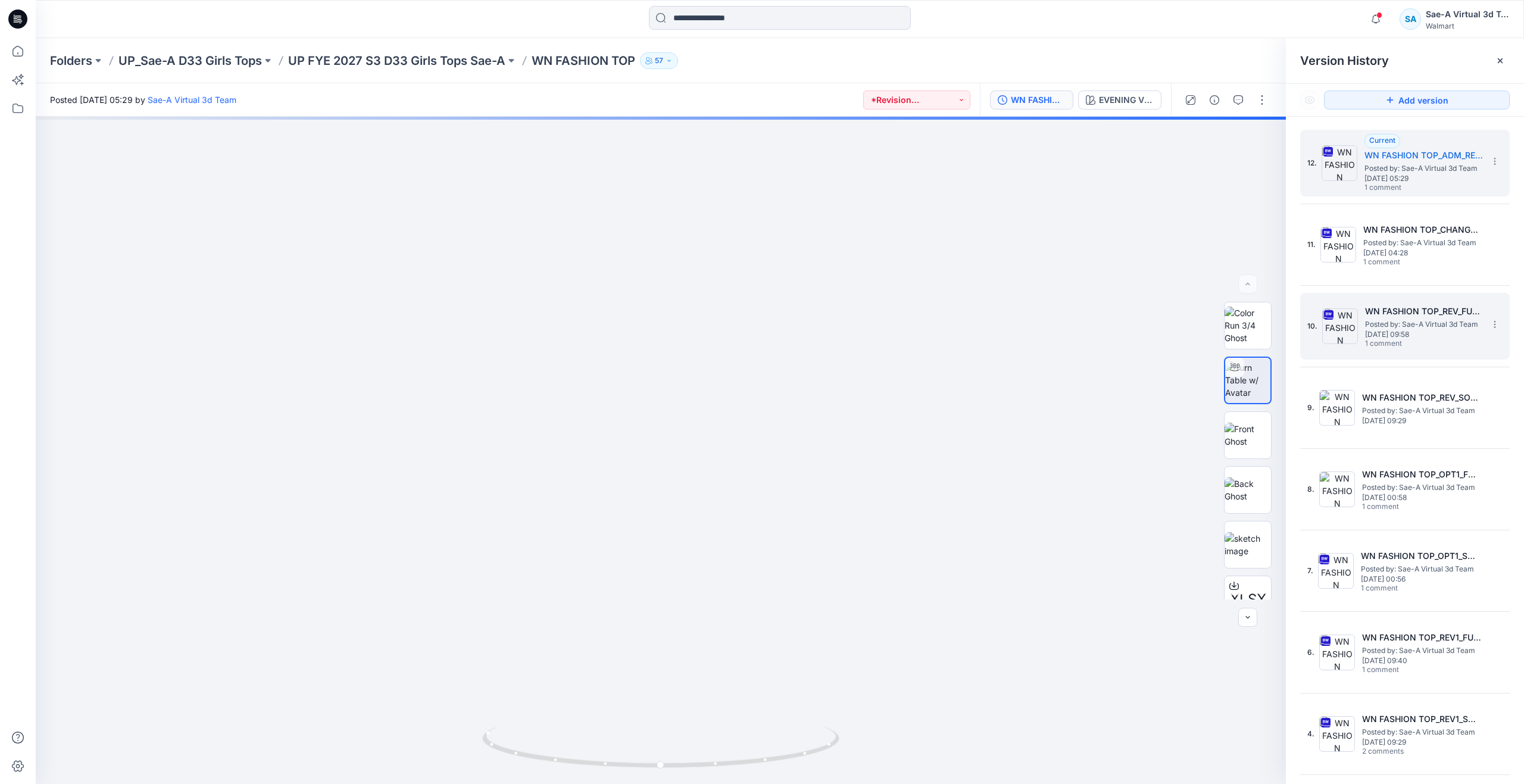
drag, startPoint x: 1354, startPoint y: 337, endPoint x: 1346, endPoint y: 319, distance: 19.7
click at [1354, 338] on img at bounding box center [1340, 326] width 36 height 36
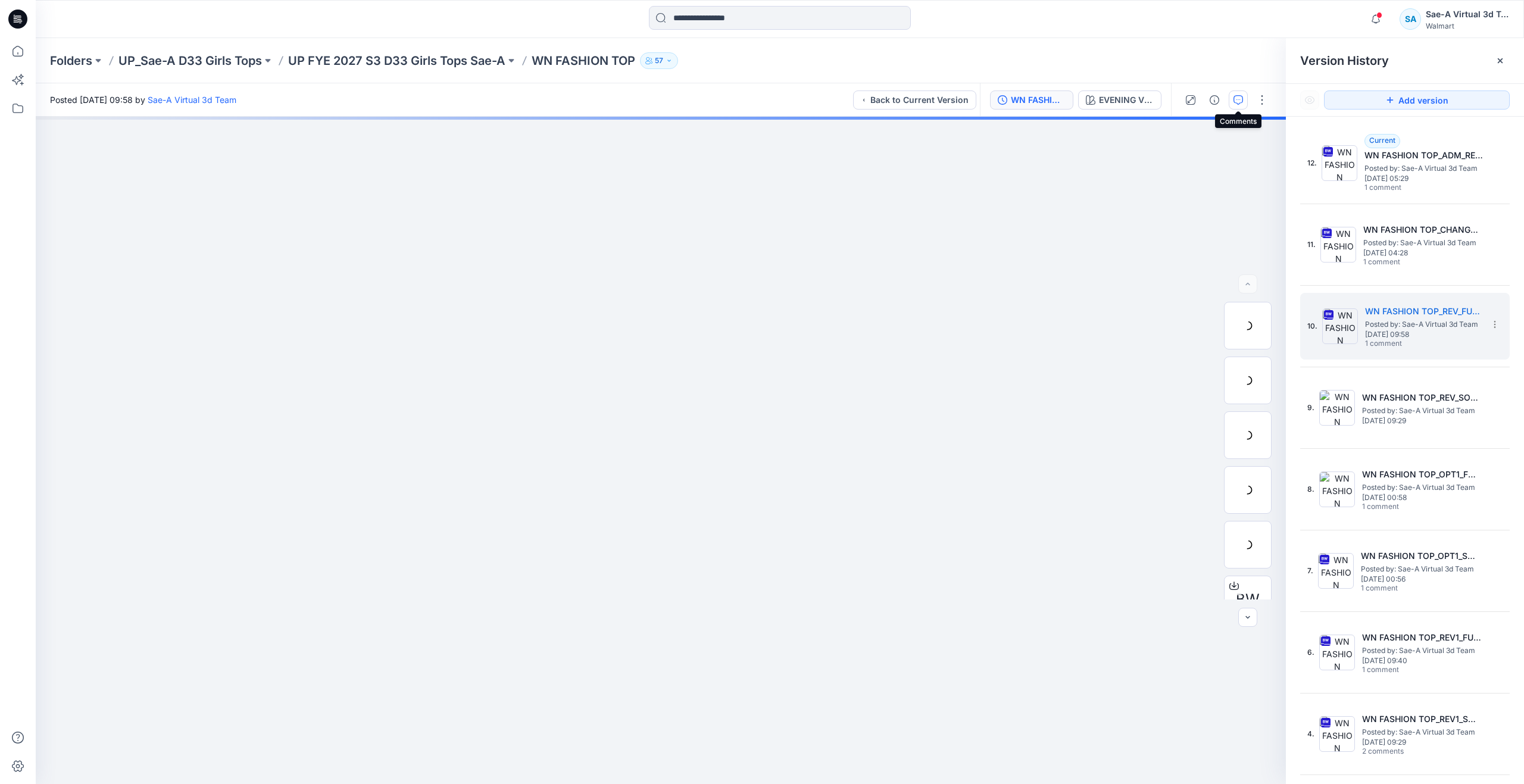
click at [1236, 92] on button "button" at bounding box center [1239, 100] width 19 height 19
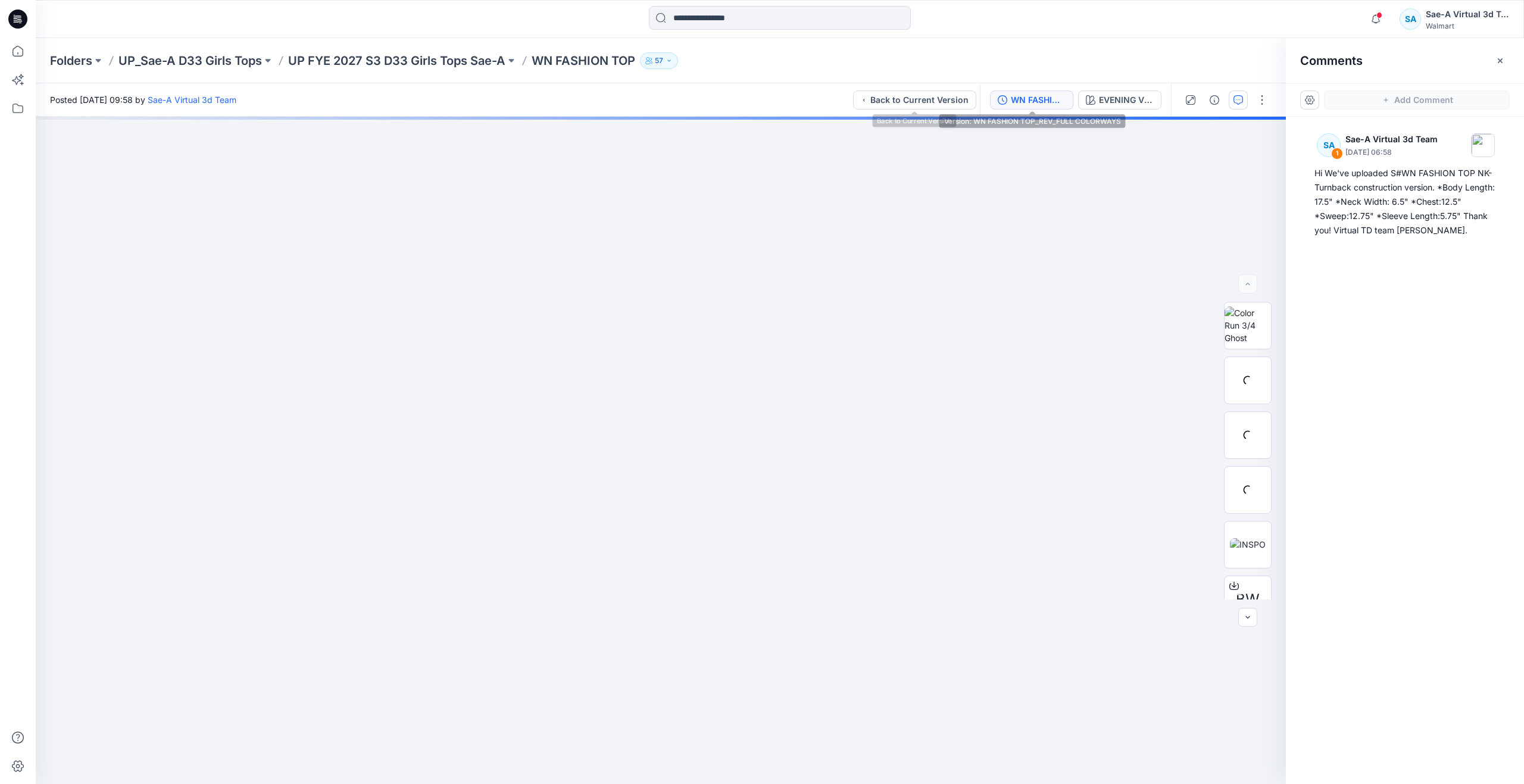
click at [1027, 95] on div "WN FASHION TOP_REV_FULL COLORWAYS" at bounding box center [1038, 99] width 54 height 13
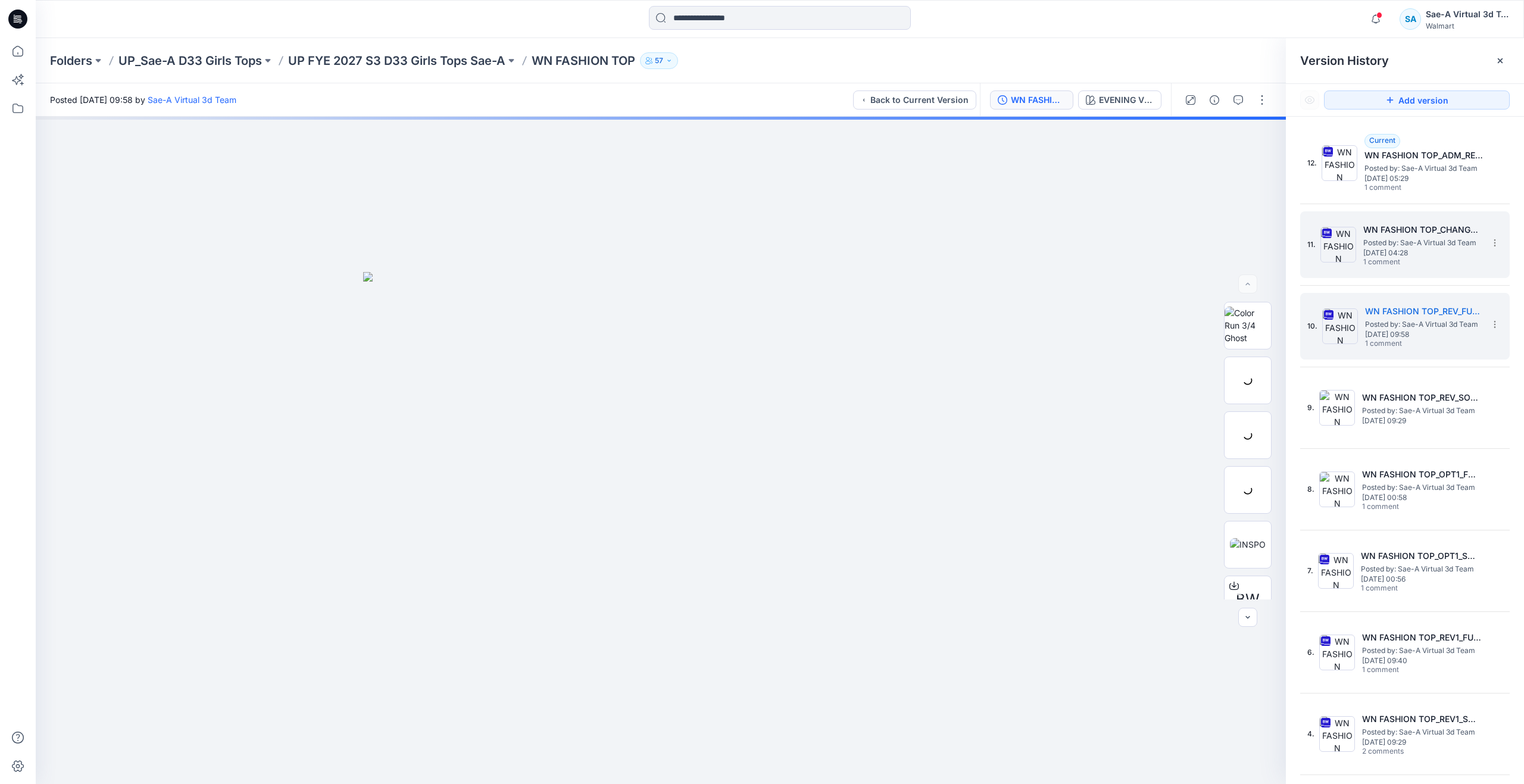
click at [1388, 250] on span "[DATE] 04:28" at bounding box center [1423, 253] width 119 height 9
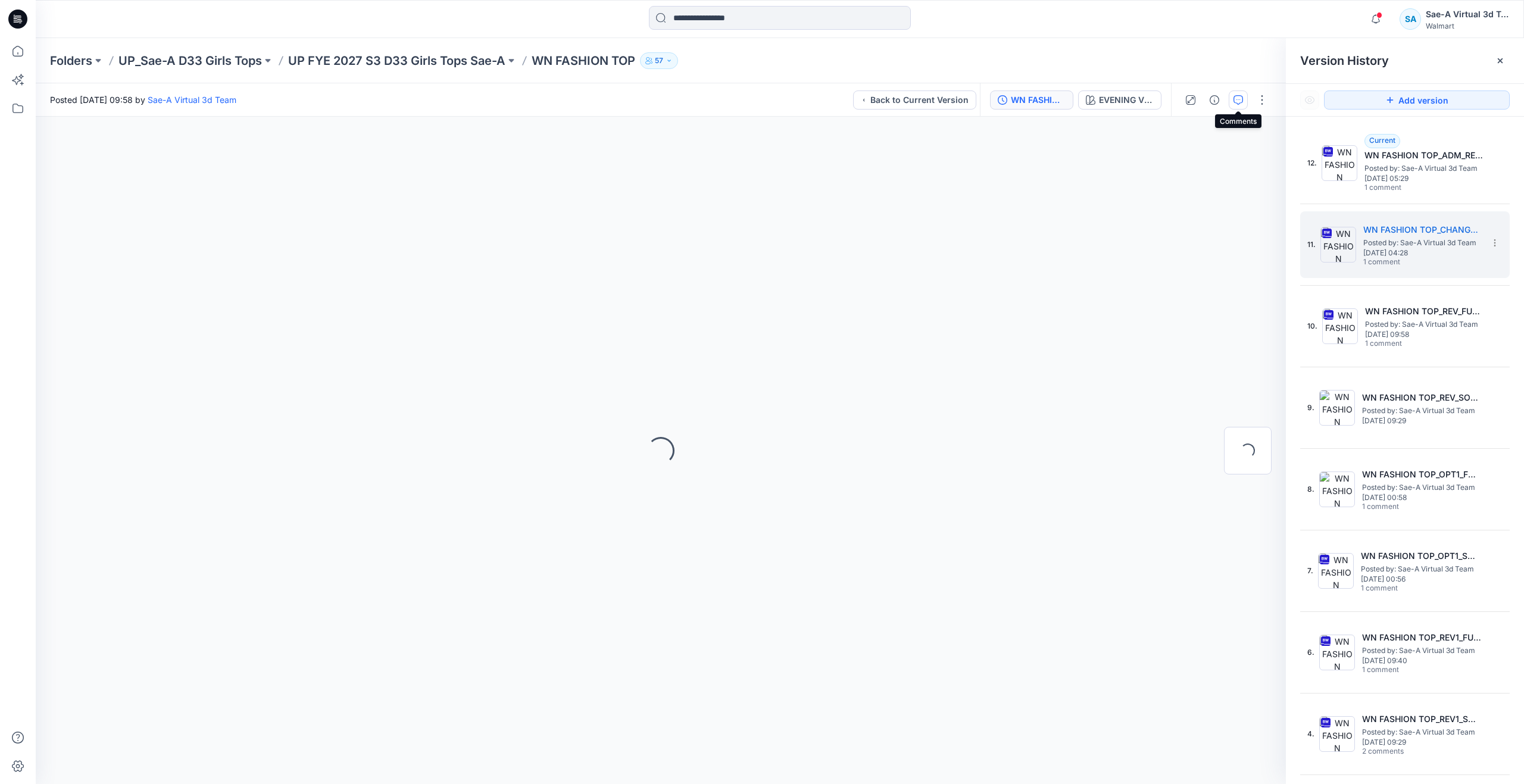
click at [1234, 94] on button "button" at bounding box center [1239, 100] width 19 height 19
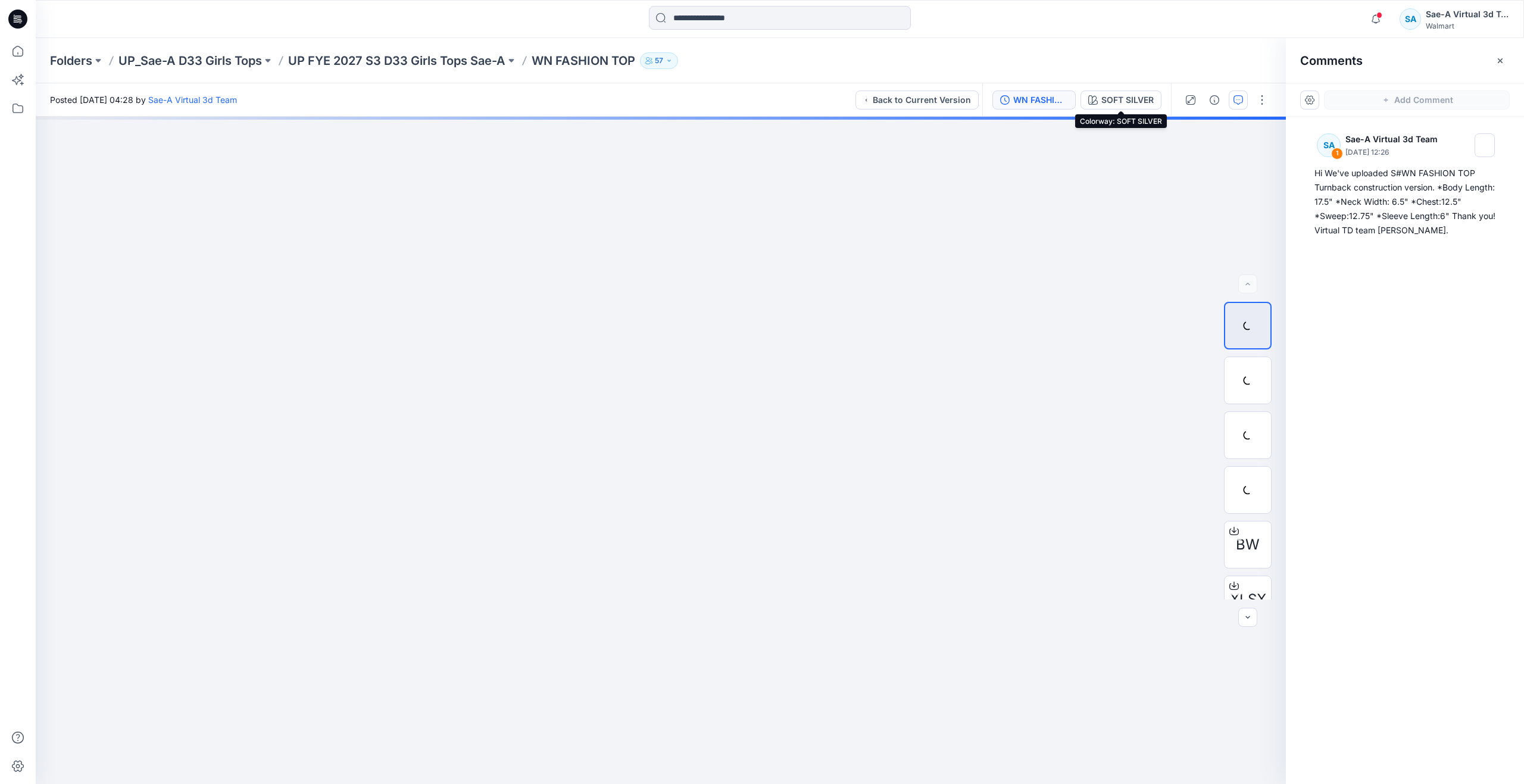
click at [1061, 94] on div "WN FASHION TOP_CHANGE TO TURNBACK CONSTRUCTION" at bounding box center [1040, 99] width 54 height 13
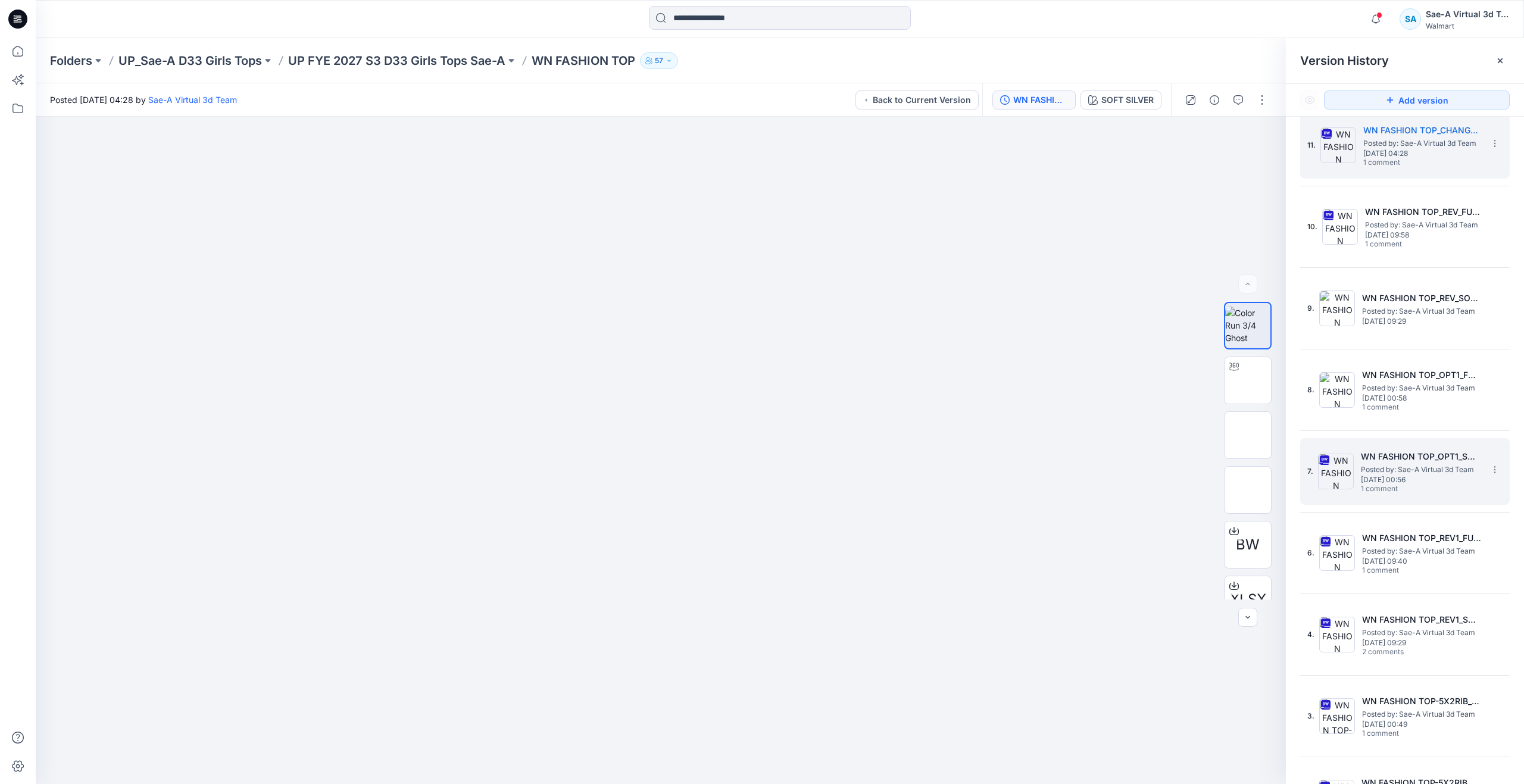
scroll to position [119, 0]
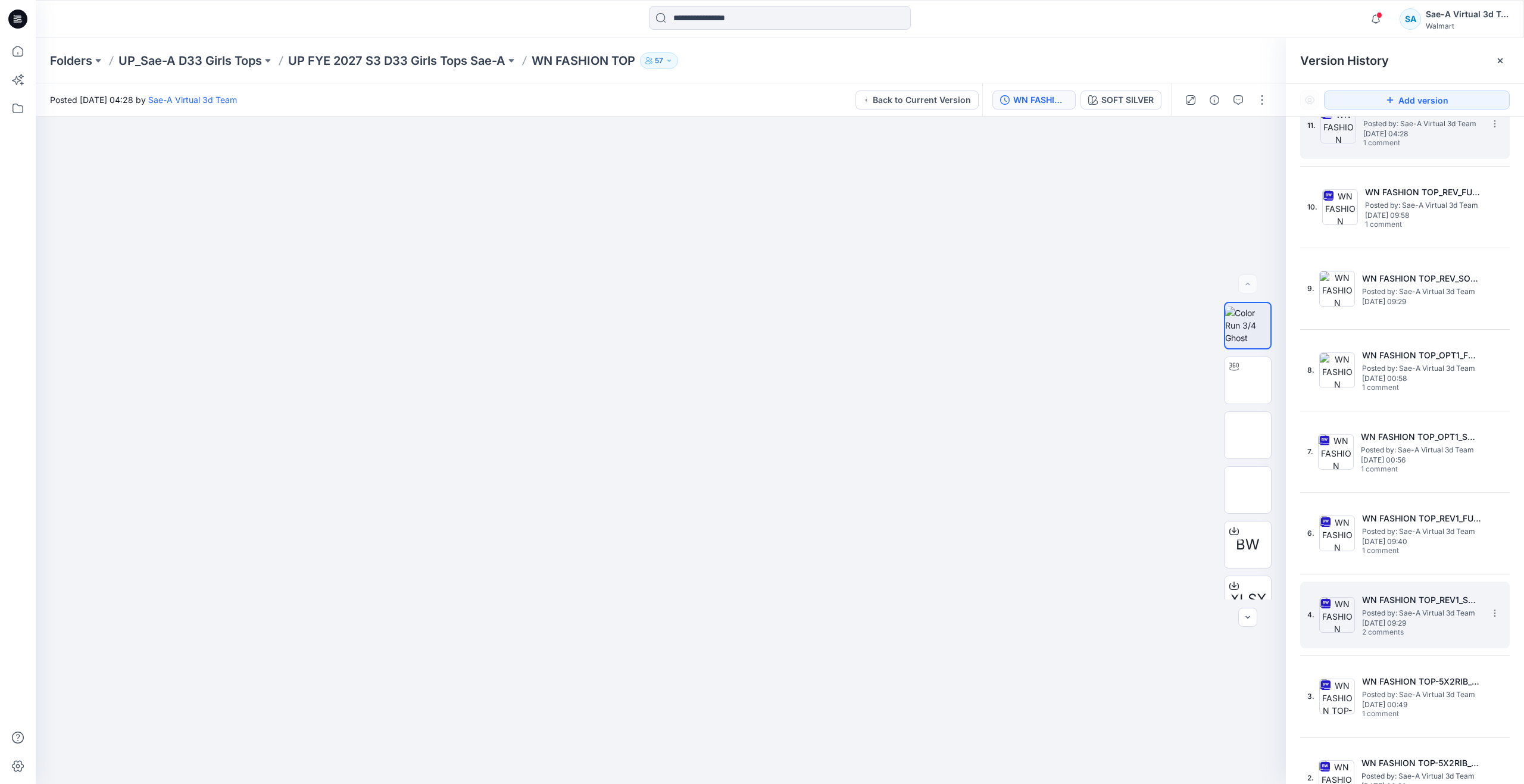
drag, startPoint x: 1375, startPoint y: 599, endPoint x: 1373, endPoint y: 589, distance: 10.2
click at [1374, 600] on h5 "WN FASHION TOP_REV1_SOFT SILVER" at bounding box center [1422, 599] width 119 height 15
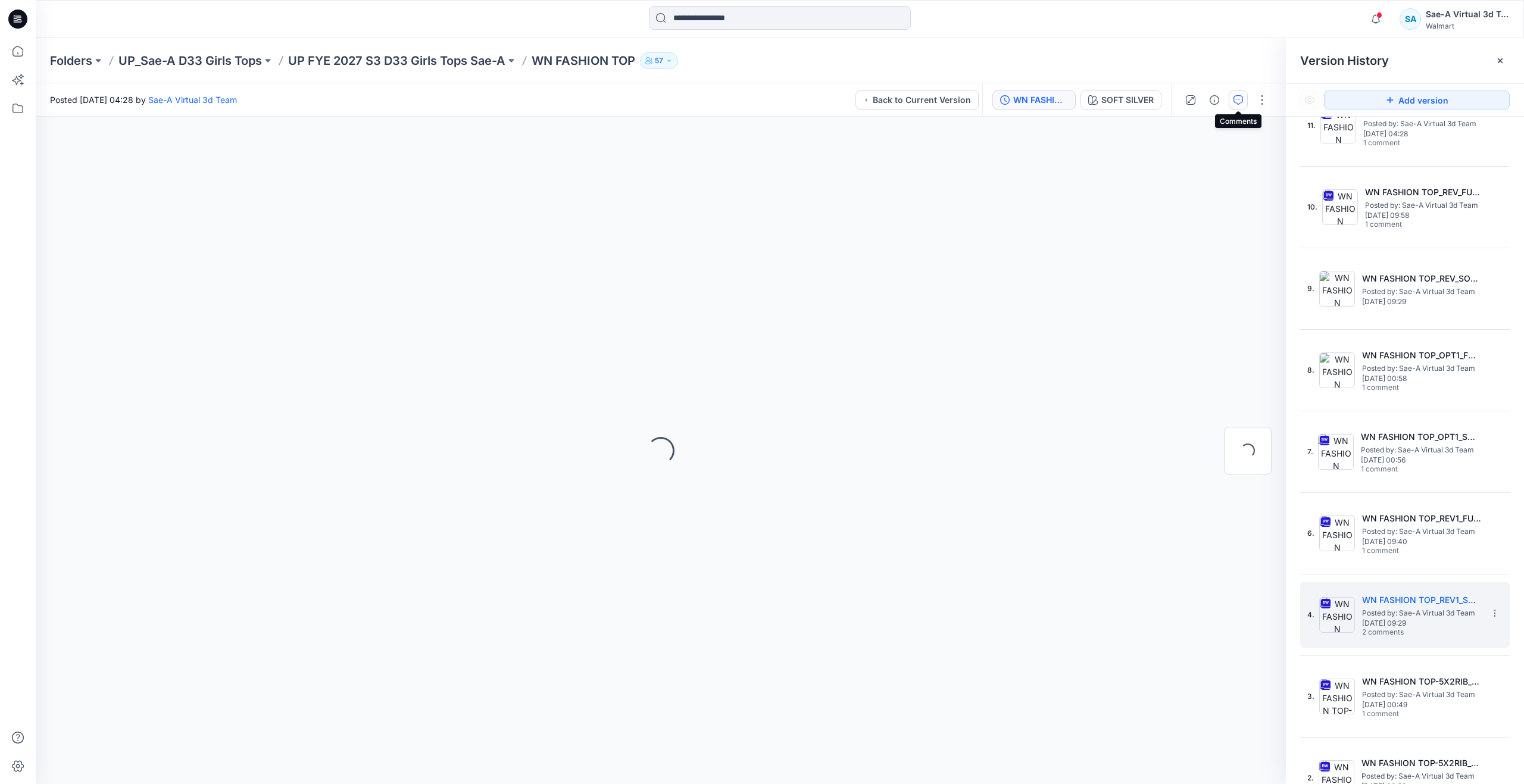
click at [1241, 99] on icon "button" at bounding box center [1239, 100] width 10 height 10
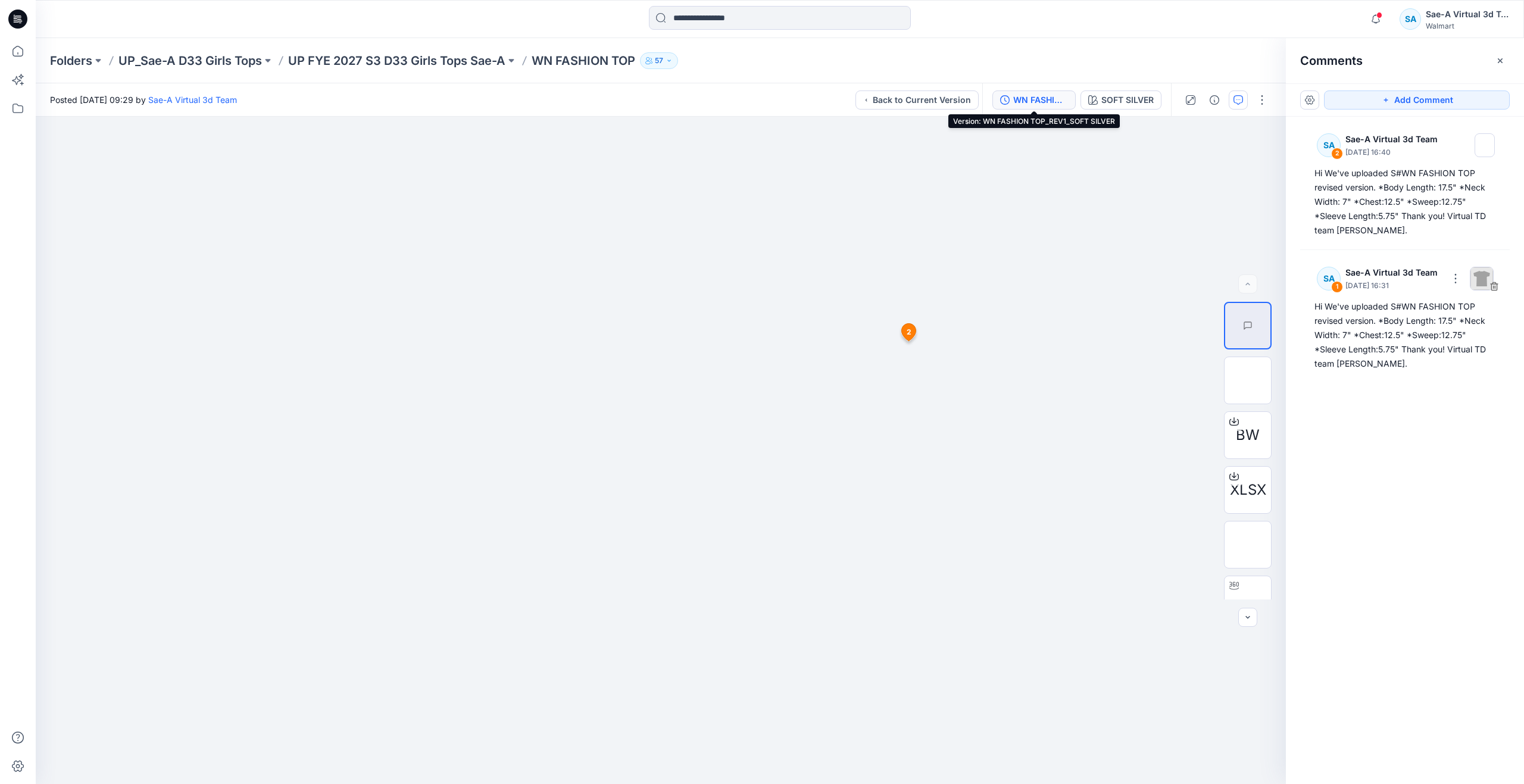
click at [1050, 96] on div "WN FASHION TOP_REV1_SOFT SILVER" at bounding box center [1040, 99] width 54 height 13
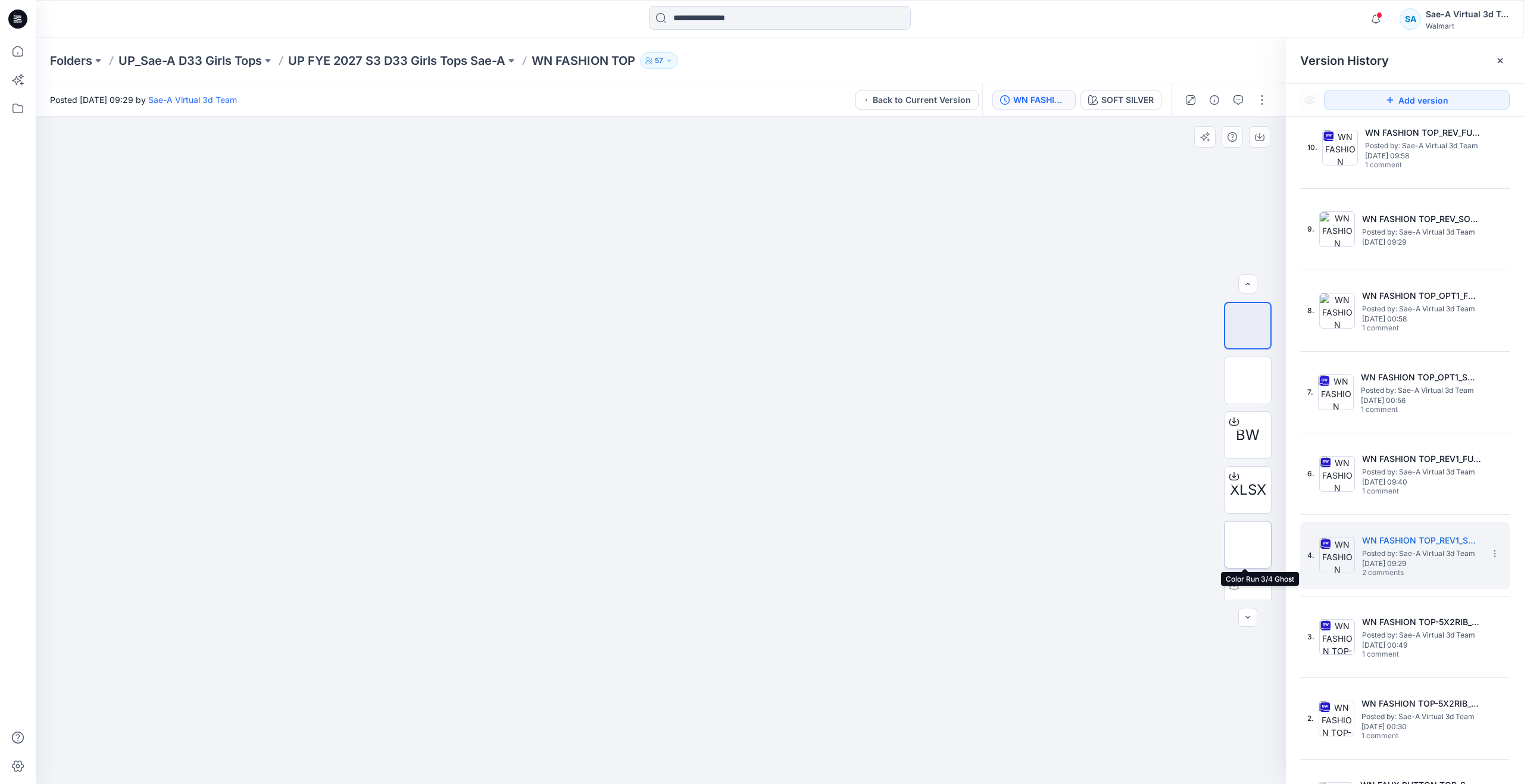
scroll to position [23, 0]
click at [1243, 576] on img at bounding box center [1248, 575] width 47 height 38
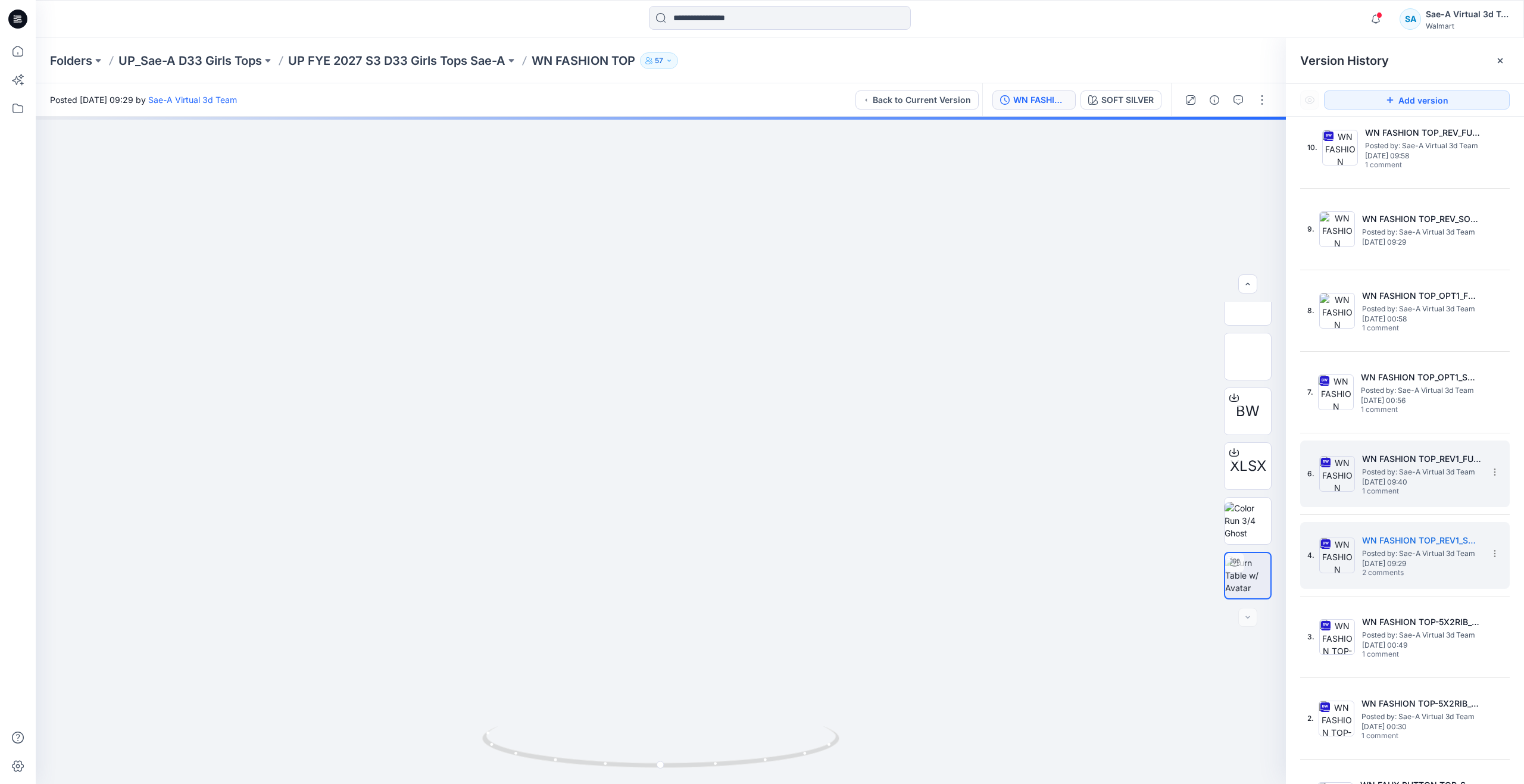
click at [1365, 451] on h5 "WN FASHION TOP_REV1_FULL COLORWAYS" at bounding box center [1422, 458] width 119 height 15
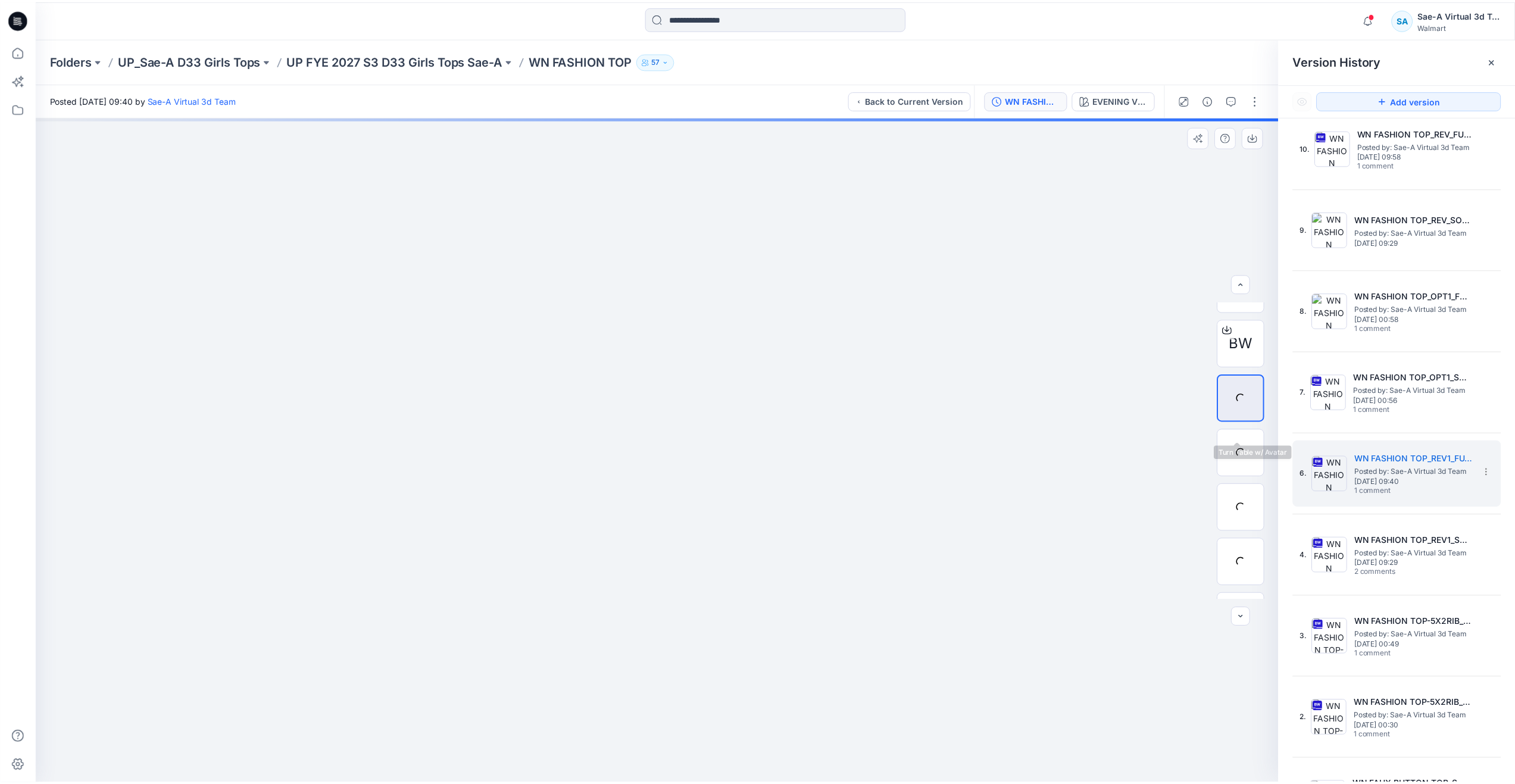
scroll to position [79, 0]
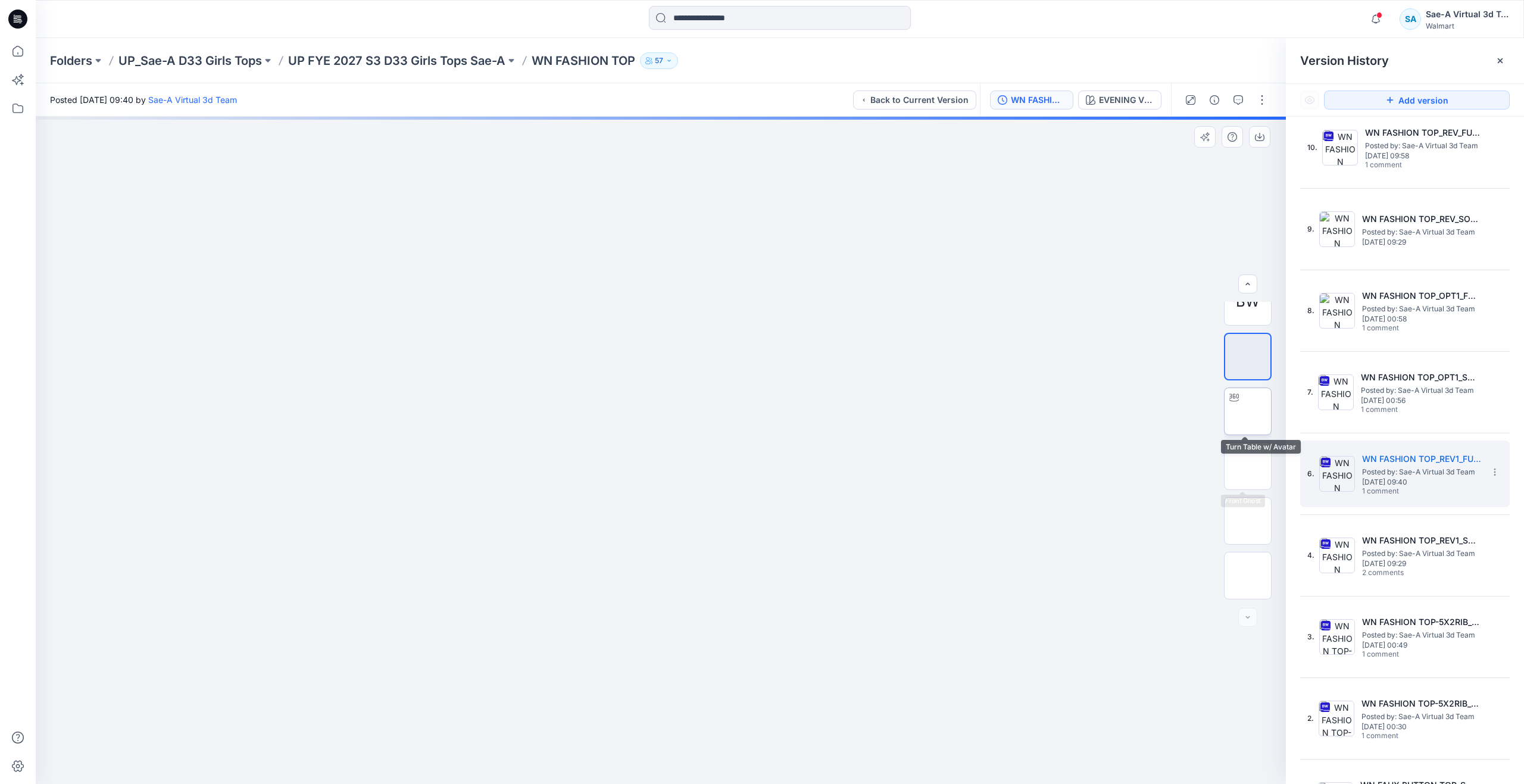
click at [1248, 411] on img at bounding box center [1248, 411] width 0 height 0
click at [23, 54] on icon at bounding box center [18, 51] width 26 height 26
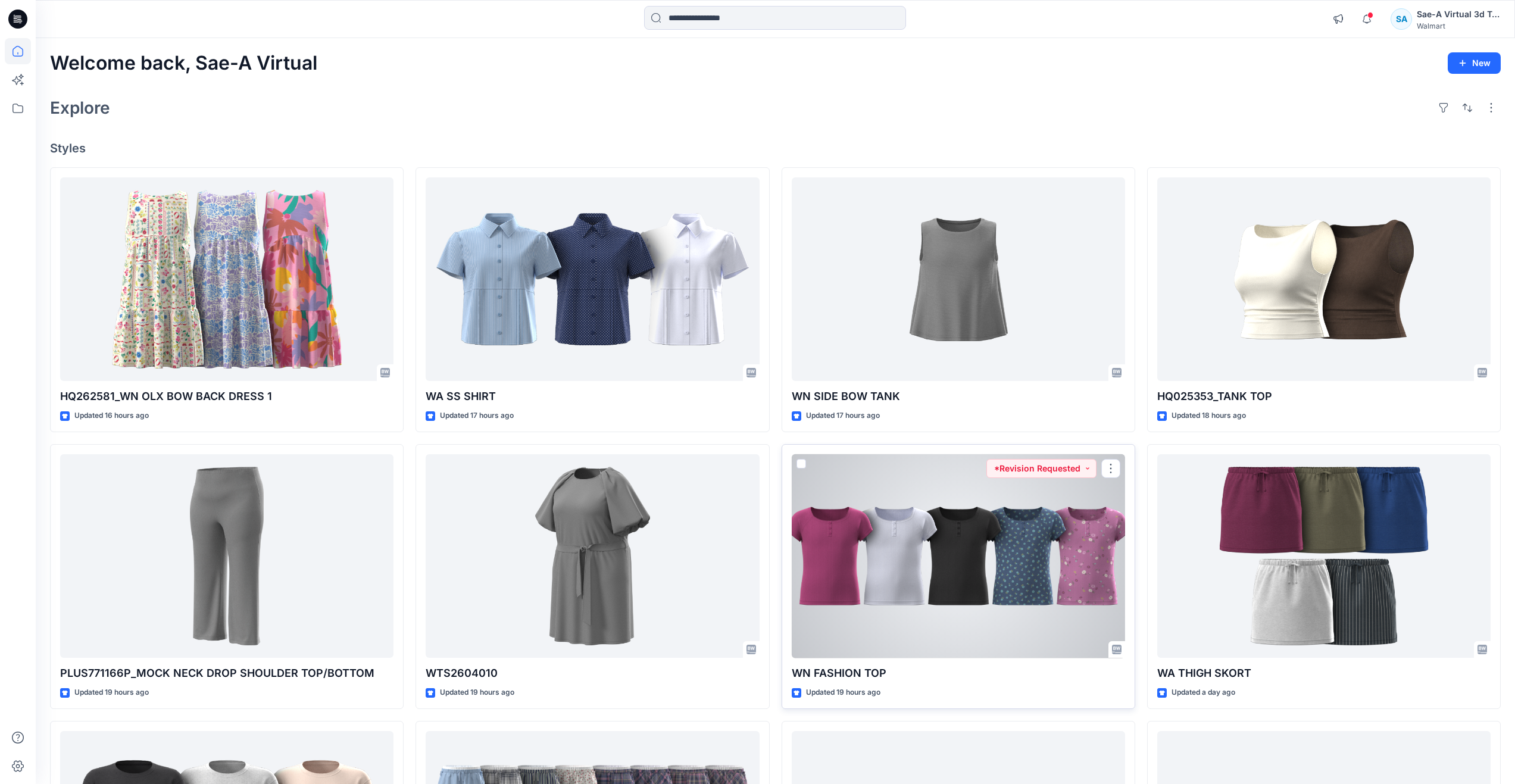
click at [937, 520] on div at bounding box center [958, 556] width 334 height 204
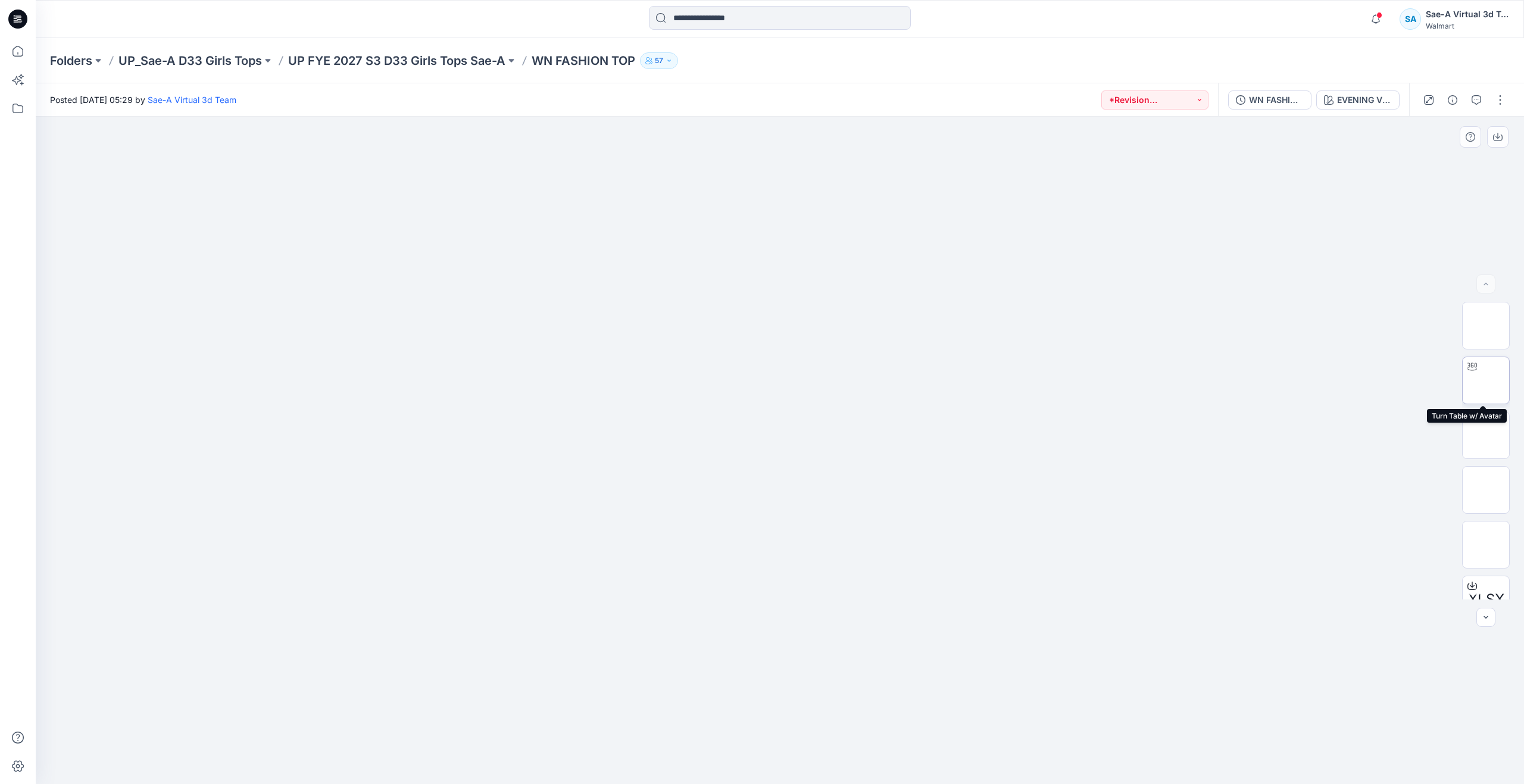
click at [1486, 380] on img at bounding box center [1486, 380] width 0 height 0
drag, startPoint x: 814, startPoint y: 580, endPoint x: 819, endPoint y: 614, distance: 34.4
drag, startPoint x: 786, startPoint y: 766, endPoint x: 828, endPoint y: 687, distance: 89.5
click at [828, 725] on div at bounding box center [780, 754] width 357 height 59
click at [18, 52] on icon at bounding box center [18, 51] width 26 height 26
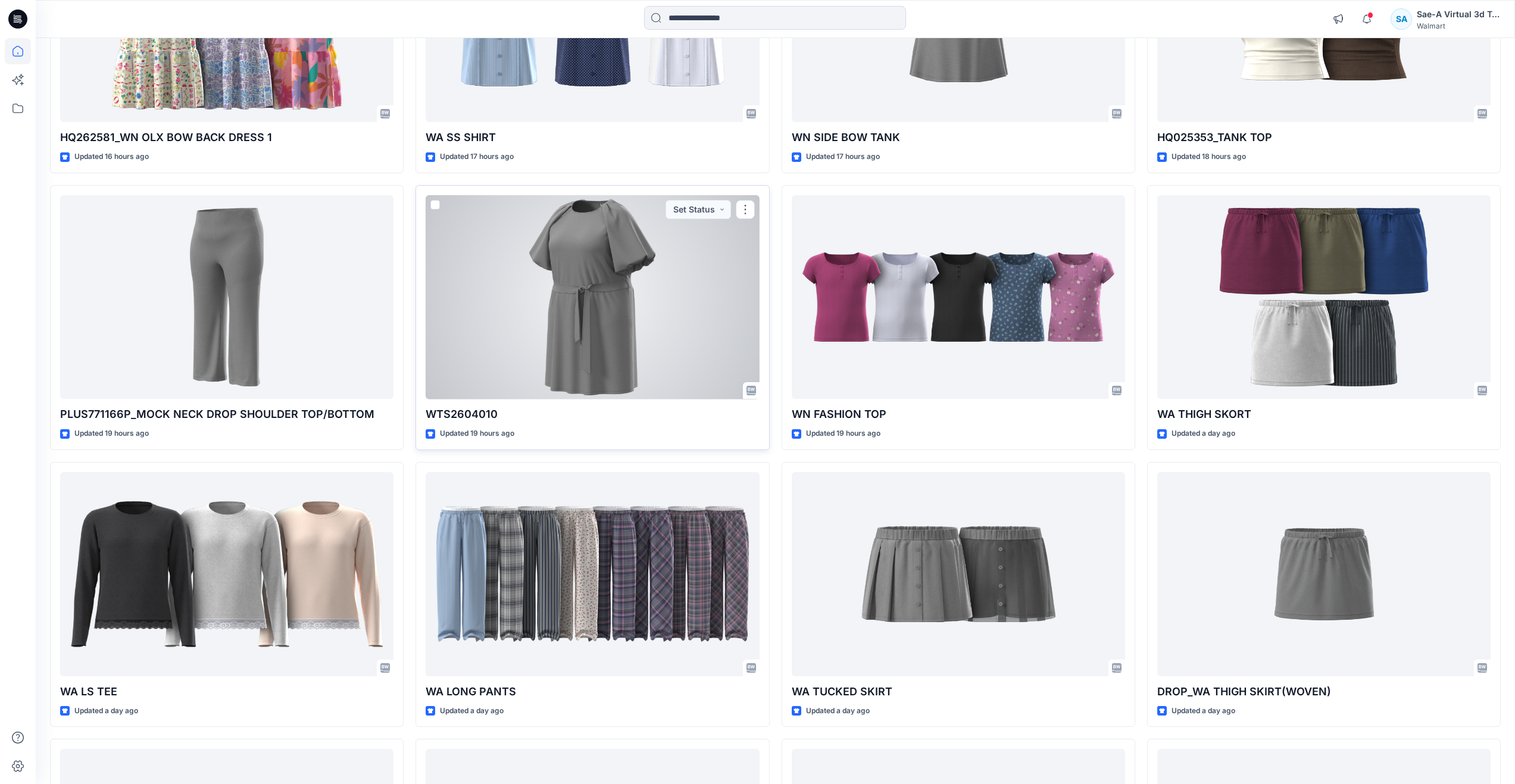
scroll to position [497, 0]
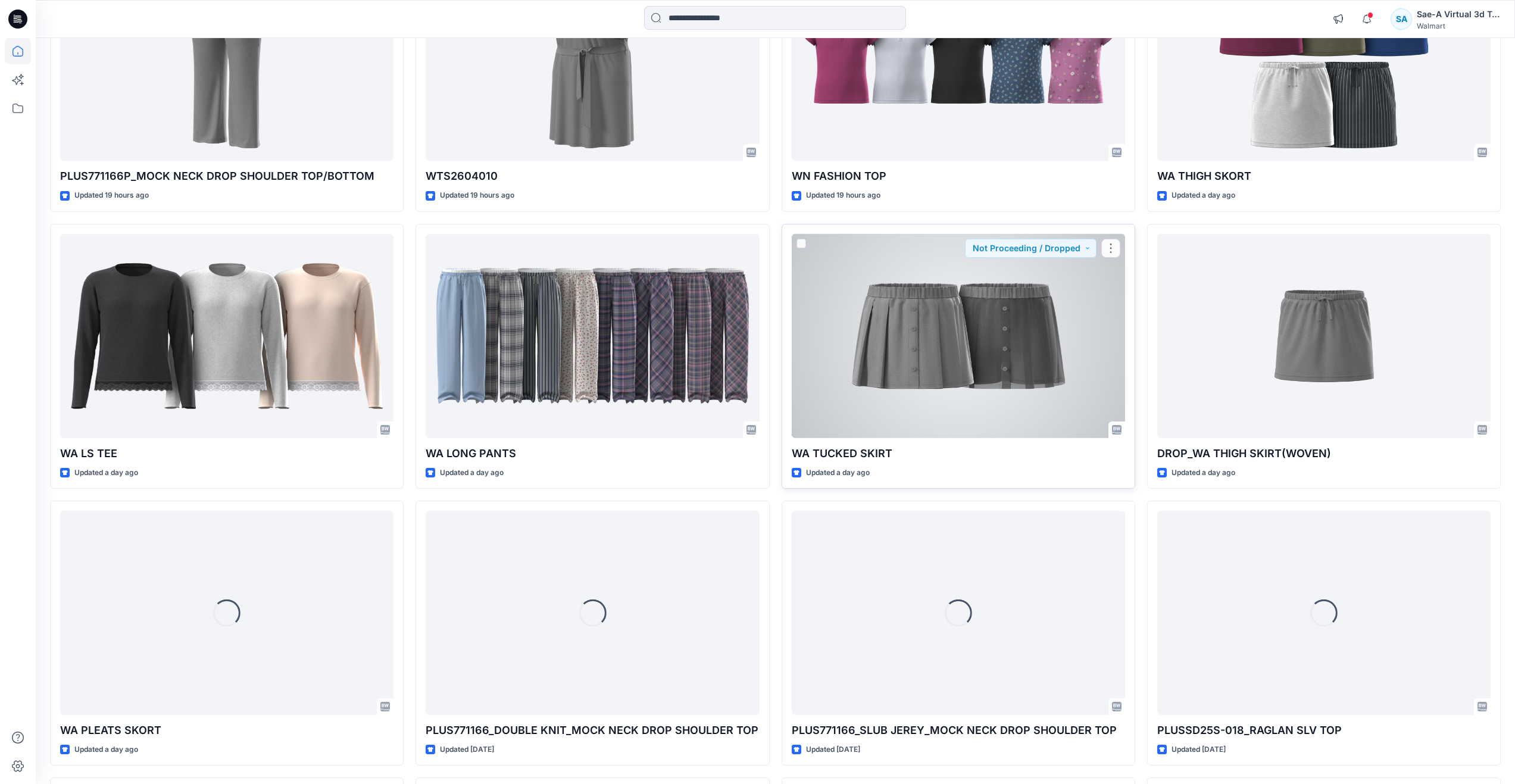
click at [1016, 327] on div at bounding box center [958, 336] width 334 height 204
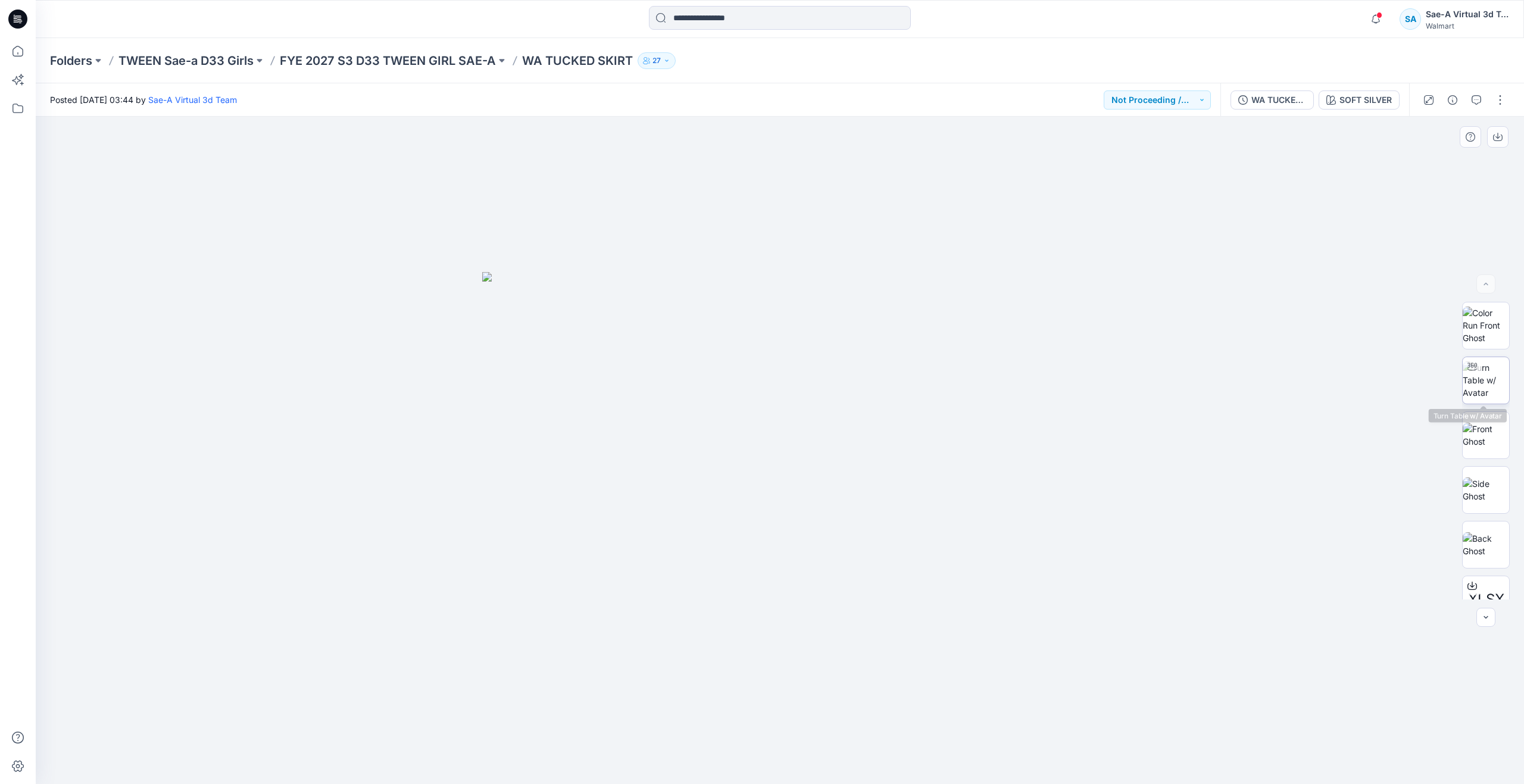
click at [1476, 389] on img at bounding box center [1486, 379] width 47 height 38
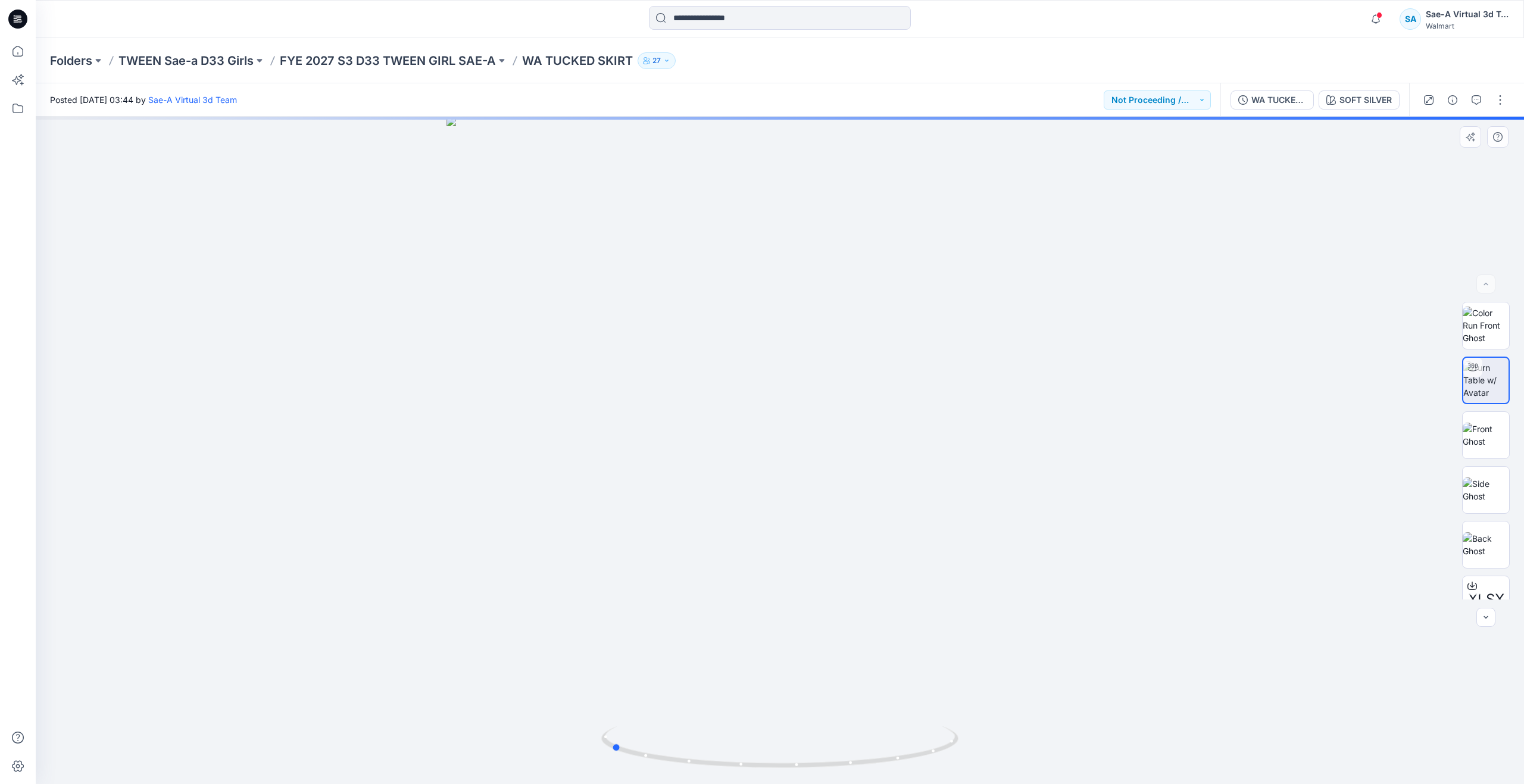
drag, startPoint x: 785, startPoint y: 764, endPoint x: 616, endPoint y: 635, distance: 212.6
click at [616, 635] on div at bounding box center [780, 450] width 1489 height 667
click at [430, 60] on p "FYE 2027 S3 D33 TWEEN GIRL SAE-A" at bounding box center [388, 60] width 216 height 17
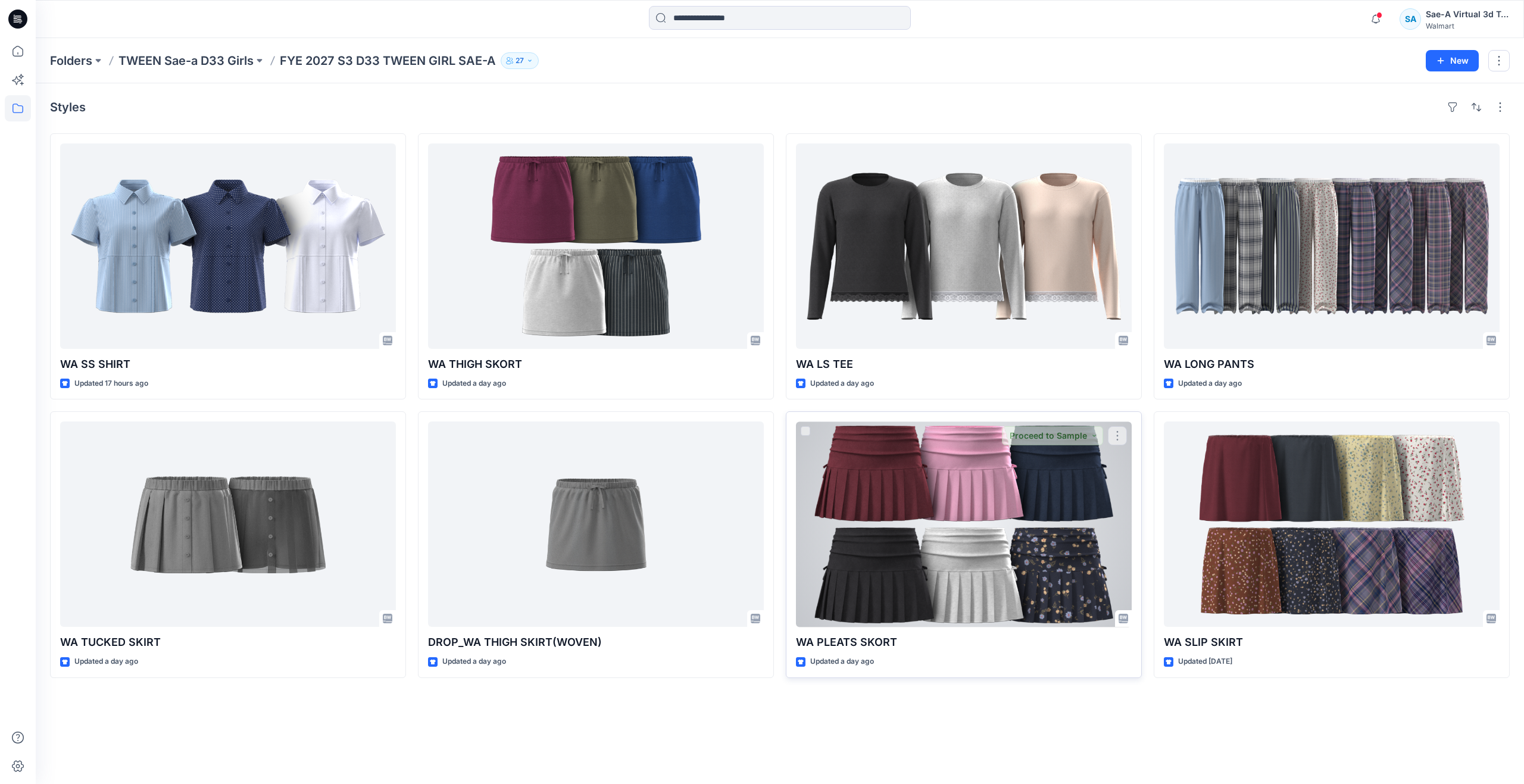
click at [1013, 599] on div at bounding box center [963, 523] width 336 height 205
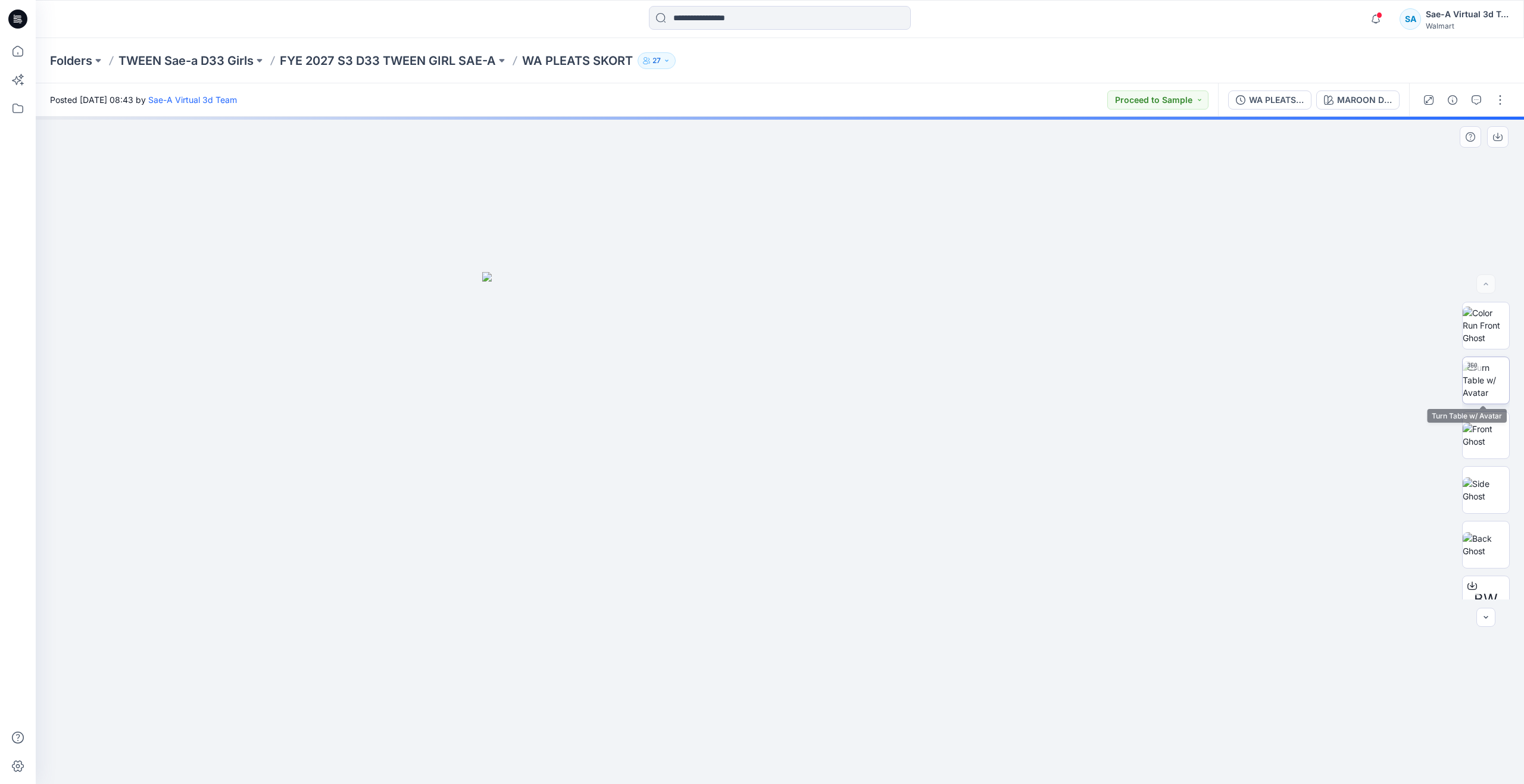
click at [1495, 393] on img at bounding box center [1486, 379] width 47 height 38
drag, startPoint x: 780, startPoint y: 764, endPoint x: 913, endPoint y: 672, distance: 161.7
click at [913, 672] on div at bounding box center [780, 450] width 1489 height 667
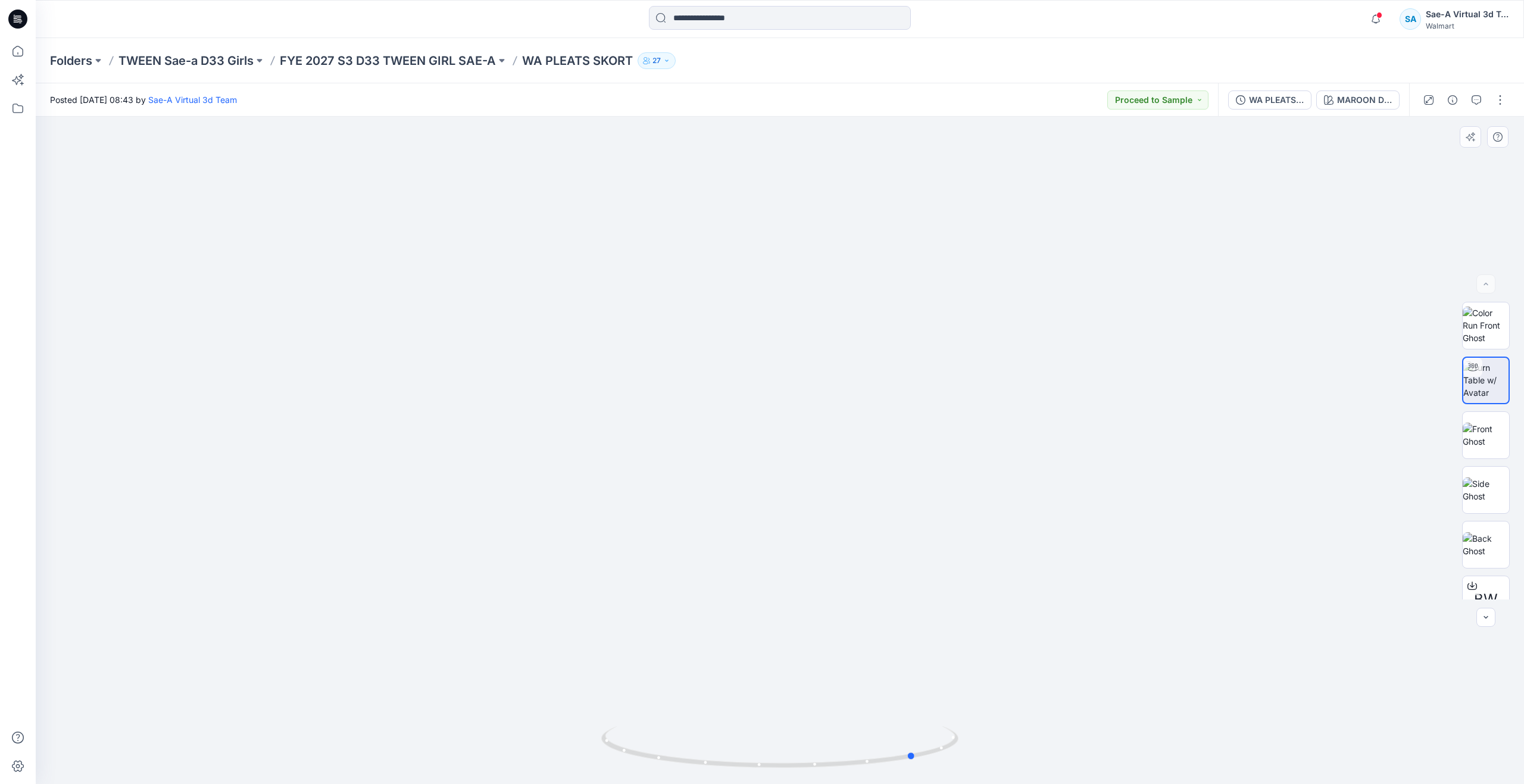
drag, startPoint x: 903, startPoint y: 757, endPoint x: 558, endPoint y: 680, distance: 353.5
click at [558, 680] on div at bounding box center [780, 450] width 1489 height 667
